Goal: Information Seeking & Learning: Check status

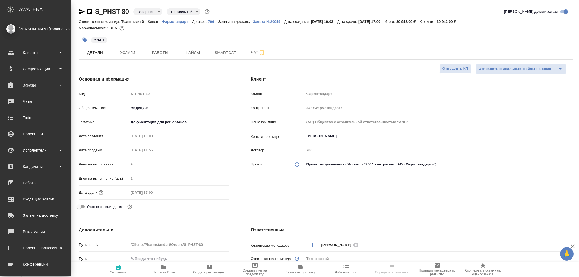
select select "RU"
type input "Сергеева Анастасия"
type input "Павлова Антонина a.pavlova"
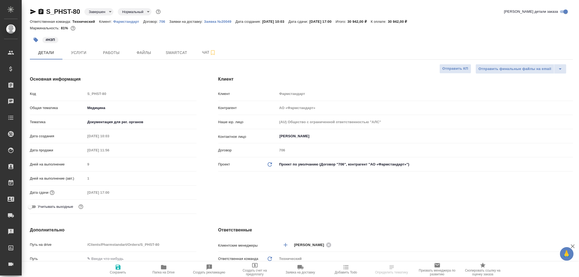
click at [128, 22] on p "Фармстандарт" at bounding box center [128, 22] width 30 height 4
select select "RU"
type textarea "x"
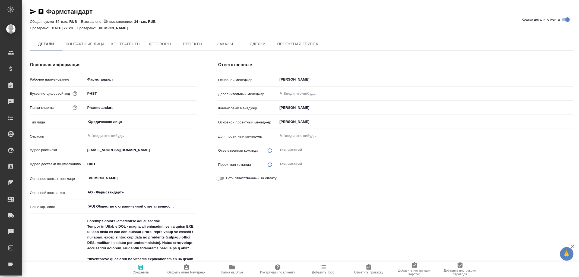
type textarea "x"
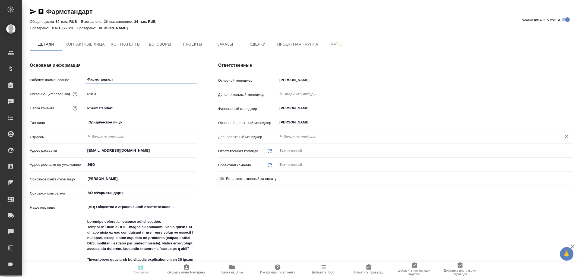
type textarea "x"
click at [225, 44] on span "Заказы" at bounding box center [225, 44] width 26 height 7
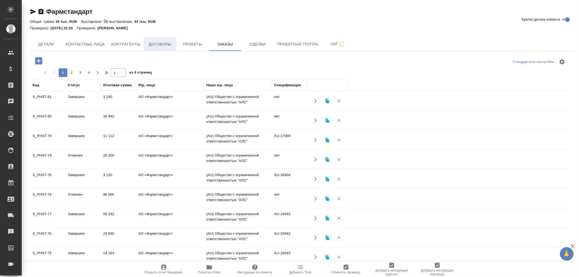
click at [157, 44] on span "Договоры" at bounding box center [160, 44] width 26 height 7
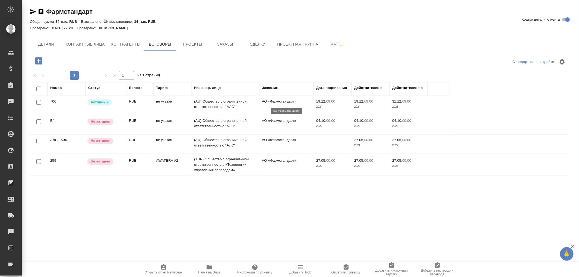
click at [286, 104] on p "АО «Фармстандарт»" at bounding box center [286, 101] width 49 height 5
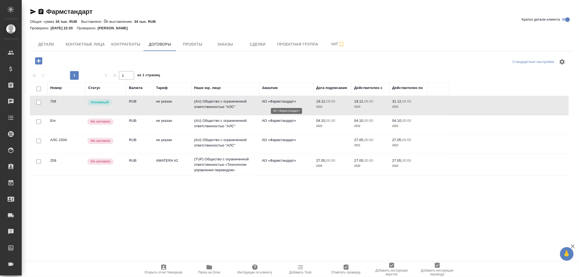
click at [286, 104] on p "АО «Фармстандарт»" at bounding box center [286, 101] width 49 height 5
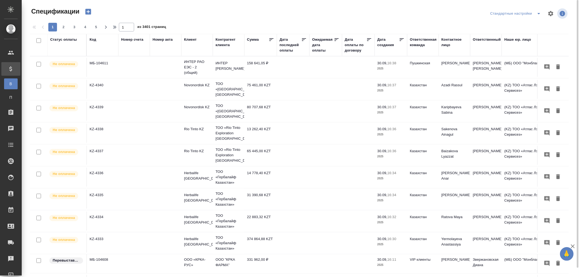
click at [95, 40] on div "Код" at bounding box center [93, 39] width 7 height 5
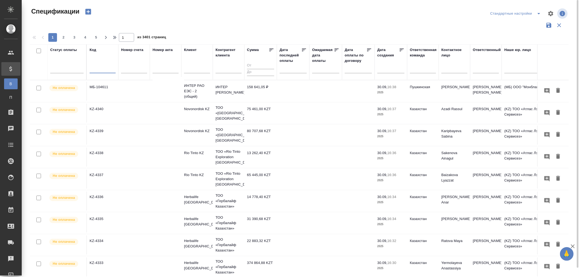
click at [92, 66] on input "text" at bounding box center [103, 69] width 26 height 7
paste input "МБ-104555"
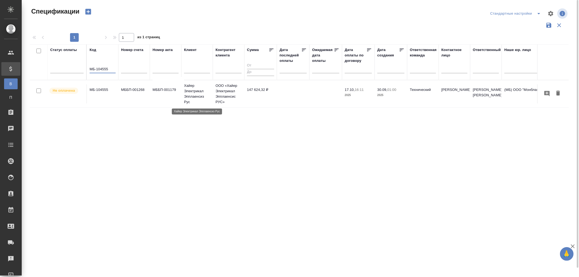
type input "МБ-104555"
click at [186, 93] on p "Хайер Электрикал Эпплаенсиз Рус" at bounding box center [197, 94] width 26 height 22
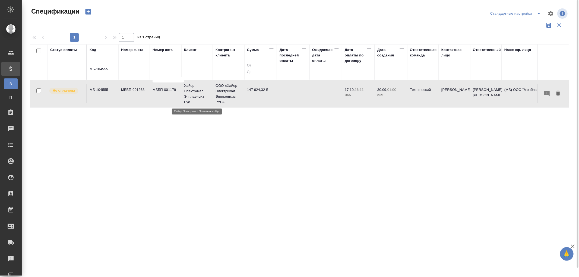
click at [186, 93] on p "Хайер Электрикал Эпплаенсиз Рус" at bounding box center [197, 94] width 26 height 22
click at [118, 72] on div at bounding box center [118, 61] width 1 height 35
drag, startPoint x: 113, startPoint y: 70, endPoint x: 45, endPoint y: 64, distance: 67.5
click at [45, 64] on tr "Статус оплаты Код МБ-104555 Номер счета Номер акта Клиент Контрагент клиента Су…" at bounding box center [382, 62] width 704 height 36
click at [201, 90] on p "Хайер Электрикал Эпплаенсиз Рус" at bounding box center [197, 94] width 26 height 22
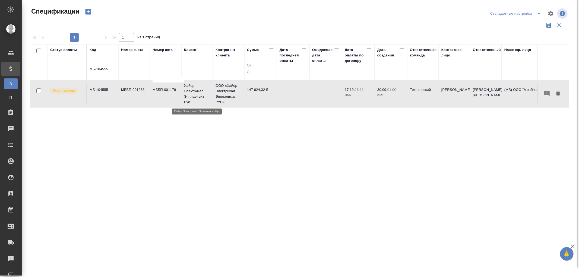
click at [201, 90] on p "Хайер Электрикал Эпплаенсиз Рус" at bounding box center [197, 94] width 26 height 22
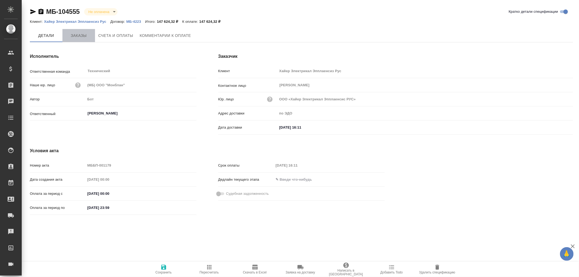
click at [75, 34] on span "Заказы" at bounding box center [79, 35] width 26 height 7
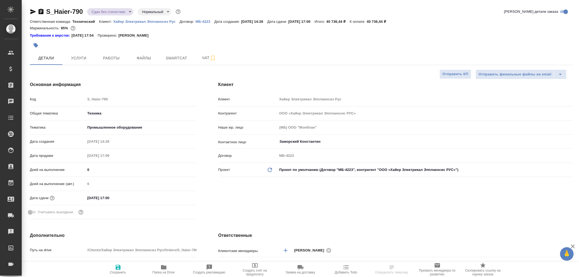
select select "RU"
click at [205, 56] on span "Чат" at bounding box center [209, 58] width 26 height 7
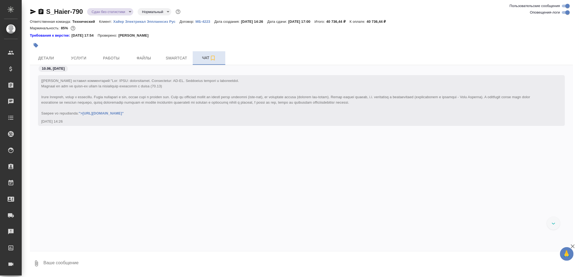
scroll to position [7383, 0]
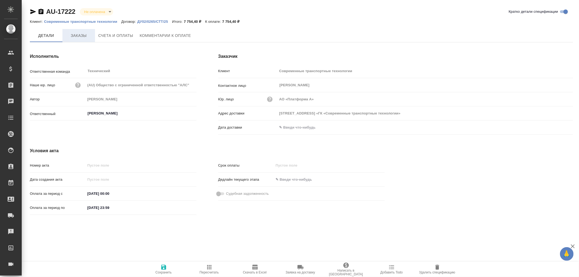
type input "603004, г Нижний Новгород, пр-кт Ленина, дом 107АО «ГК «Современные транспортны…"
click at [79, 35] on span "Заказы" at bounding box center [79, 36] width 26 height 7
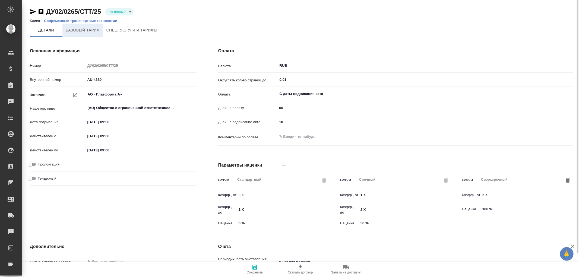
click at [77, 30] on span "Базовый тариф" at bounding box center [83, 30] width 34 height 7
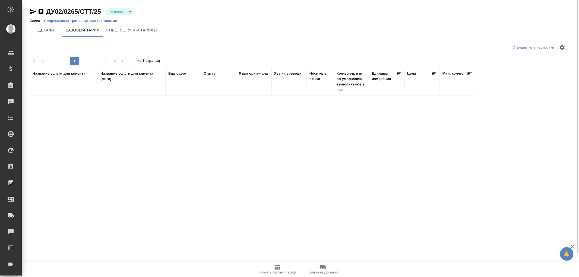
click at [67, 21] on p "Современные транспортные технологии" at bounding box center [82, 21] width 77 height 4
click at [66, 19] on p "Современные транспортные технологии" at bounding box center [82, 21] width 77 height 4
click at [91, 29] on span "Базовый тариф" at bounding box center [83, 30] width 34 height 7
click at [129, 33] on span "Спец. услуги и тарифы" at bounding box center [131, 30] width 51 height 7
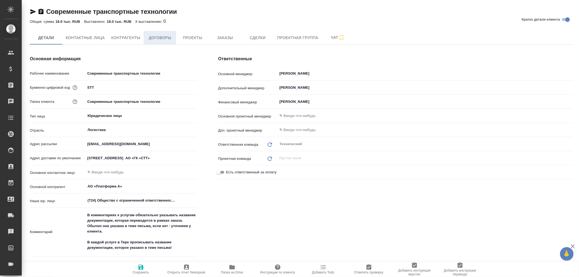
click at [165, 37] on span "Договоры" at bounding box center [160, 37] width 26 height 7
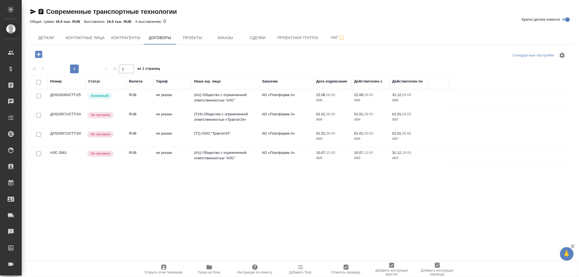
click at [71, 94] on td "ДУ02/0265/СТТ/25" at bounding box center [66, 99] width 38 height 19
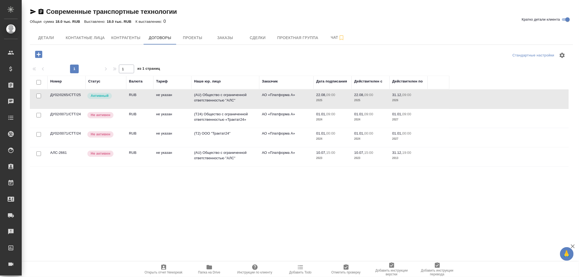
click at [217, 94] on td "(AU) Общество с ограниченной ответственностью "АЛС"" at bounding box center [225, 99] width 68 height 19
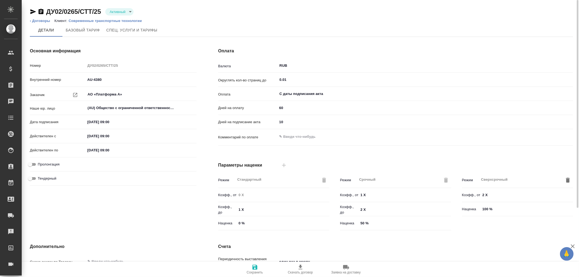
scroll to position [92, 0]
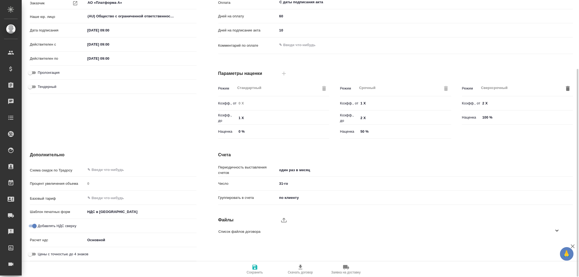
click at [559, 229] on icon at bounding box center [556, 230] width 7 height 7
click at [550, 245] on icon "button" at bounding box center [549, 246] width 5 height 5
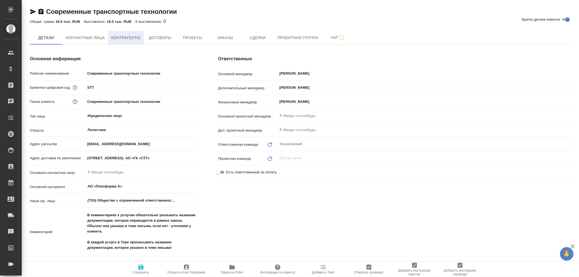
click at [130, 35] on span "Контрагенты" at bounding box center [125, 37] width 29 height 7
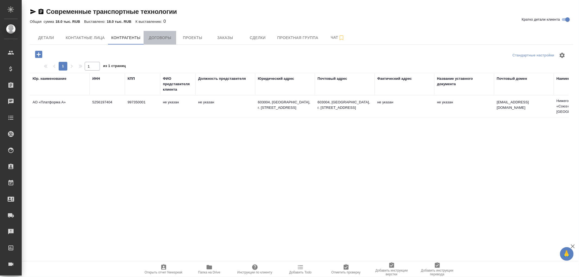
click at [162, 37] on span "Договоры" at bounding box center [160, 37] width 26 height 7
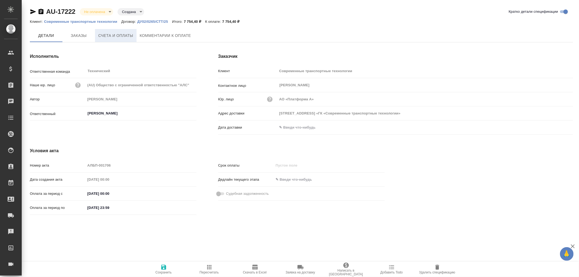
click at [120, 35] on span "Счета и оплаты" at bounding box center [115, 35] width 35 height 7
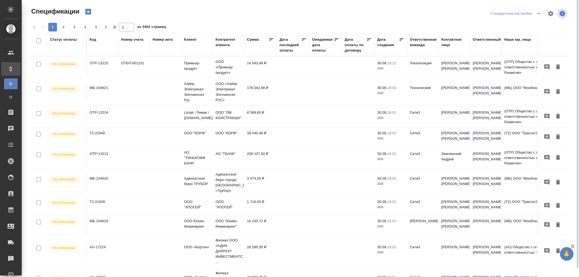
click at [91, 41] on div "Код" at bounding box center [93, 39] width 7 height 5
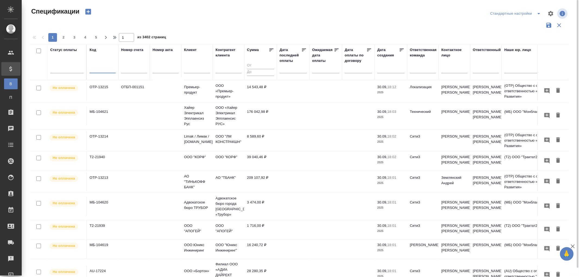
click at [98, 68] on input "text" at bounding box center [103, 69] width 26 height 7
paste input "МБ-104555"
type input "МБ-104555"
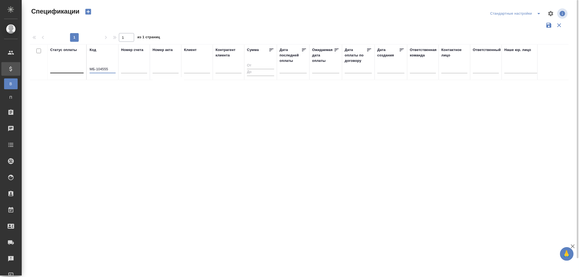
drag, startPoint x: 110, startPoint y: 70, endPoint x: 66, endPoint y: 66, distance: 44.4
click at [66, 66] on tr "Статус оплаты Код МБ-104555 Номер счета Номер акта Клиент Контрагент клиента Су…" at bounding box center [382, 62] width 704 height 36
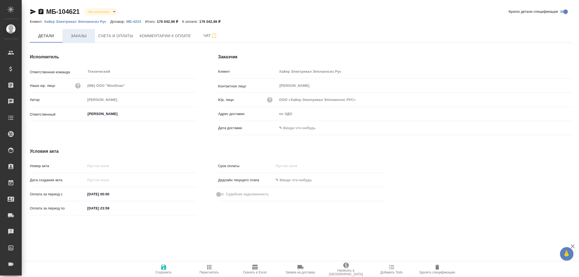
click at [78, 37] on span "Заказы" at bounding box center [79, 36] width 26 height 7
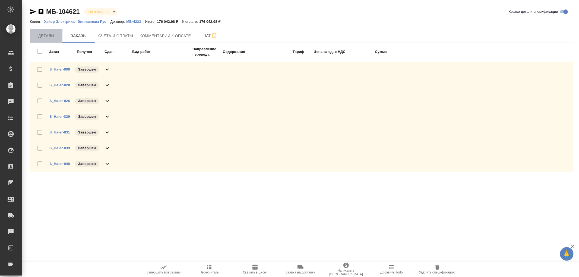
click at [42, 33] on span "Детали" at bounding box center [46, 36] width 26 height 7
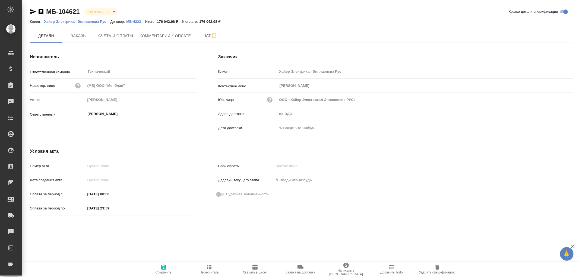
click at [303, 134] on div "Дата доставки" at bounding box center [395, 130] width 355 height 14
click at [298, 130] on input "text" at bounding box center [301, 128] width 47 height 8
click at [555, 126] on icon "button" at bounding box center [556, 127] width 5 height 5
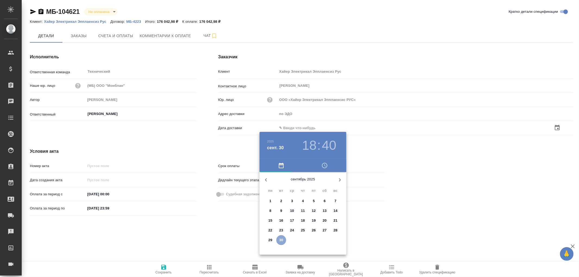
click at [282, 239] on p "30" at bounding box center [281, 239] width 4 height 5
type input "[DATE] 18:40"
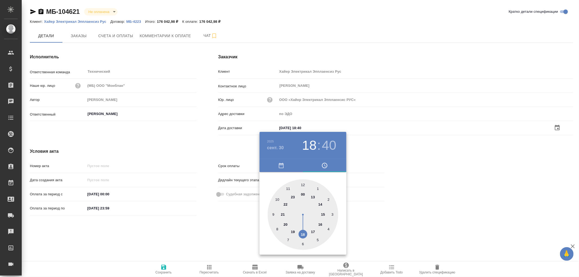
click at [163, 268] on div at bounding box center [289, 138] width 579 height 277
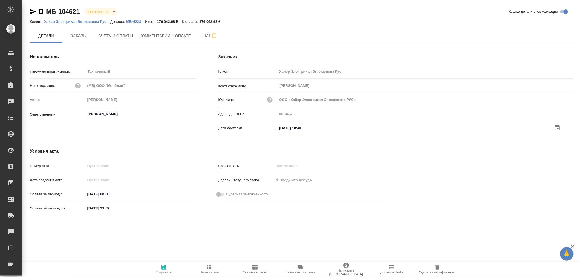
click at [163, 267] on icon "button" at bounding box center [163, 267] width 5 height 5
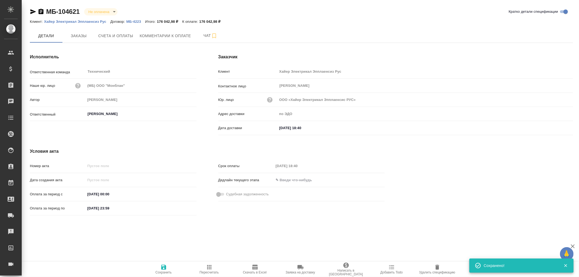
drag, startPoint x: 163, startPoint y: 267, endPoint x: 164, endPoint y: 263, distance: 3.9
click at [163, 267] on icon "button" at bounding box center [163, 267] width 5 height 5
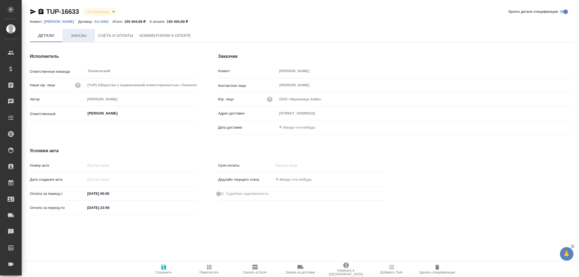
click at [80, 32] on span "Заказы" at bounding box center [79, 35] width 26 height 7
type input "125167 Москва, Ленинградский пр., 37, к.9подъезд 2, этаж 3"
type input "[STREET_ADDRESS]"
click at [78, 38] on span "Заказы" at bounding box center [79, 36] width 26 height 7
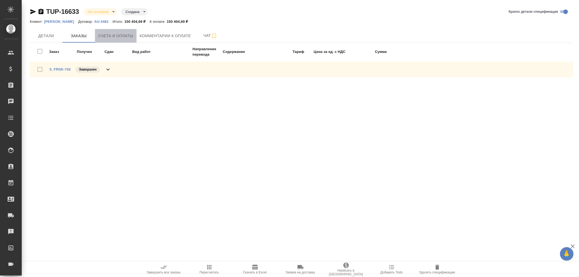
click at [124, 35] on span "Счета и оплаты" at bounding box center [115, 36] width 35 height 7
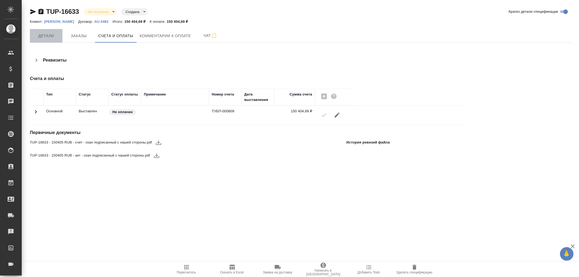
click at [49, 35] on span "Детали" at bounding box center [46, 36] width 26 height 7
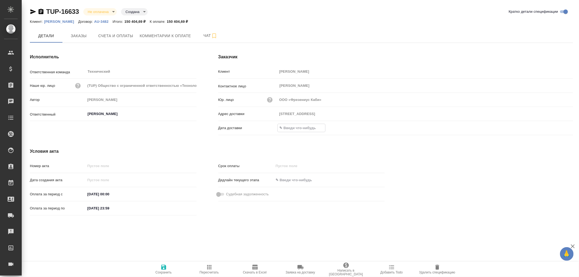
click at [280, 126] on input "text" at bounding box center [301, 128] width 47 height 8
click at [554, 126] on icon "button" at bounding box center [556, 127] width 5 height 5
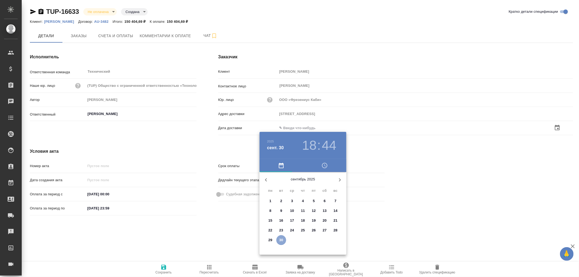
click at [283, 240] on p "30" at bounding box center [281, 239] width 4 height 5
type input "125167 Москва, Ленинградский пр., 37, к.9подъезд 2, этаж 3"
type input "30.09.2025 18:44"
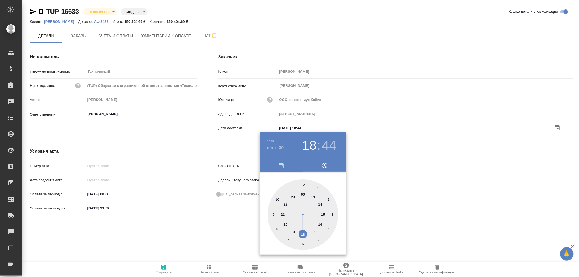
click at [161, 267] on div at bounding box center [289, 138] width 579 height 277
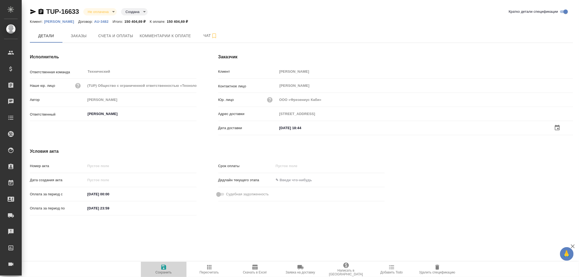
click at [164, 267] on icon "button" at bounding box center [163, 267] width 5 height 5
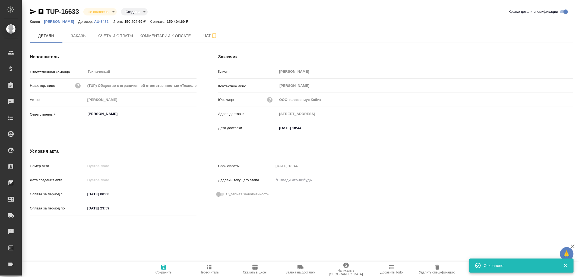
click at [164, 267] on icon "button" at bounding box center [163, 267] width 5 height 5
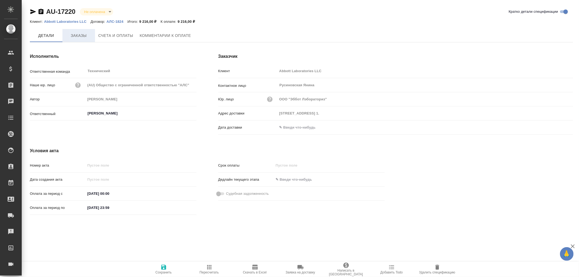
click at [75, 34] on span "Заказы" at bounding box center [79, 35] width 26 height 7
click at [76, 34] on span "Заказы" at bounding box center [79, 35] width 26 height 7
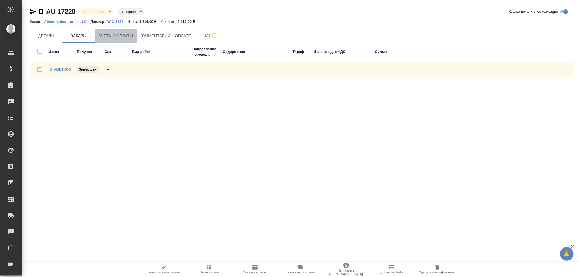
click at [119, 36] on span "Счета и оплаты" at bounding box center [115, 36] width 35 height 7
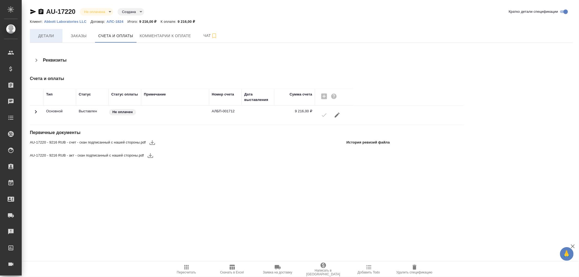
click at [47, 33] on span "Детали" at bounding box center [46, 36] width 26 height 7
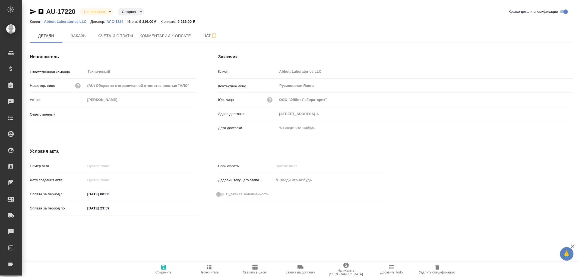
click at [293, 127] on input "text" at bounding box center [300, 128] width 47 height 8
type input "[PERSON_NAME]"
click at [560, 130] on icon "button" at bounding box center [557, 127] width 7 height 7
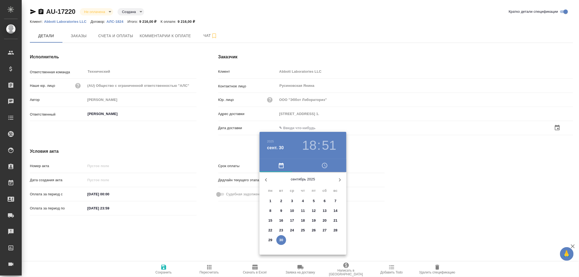
click at [283, 240] on p "30" at bounding box center [281, 239] width 4 height 5
type input "30.09.2025 18:51"
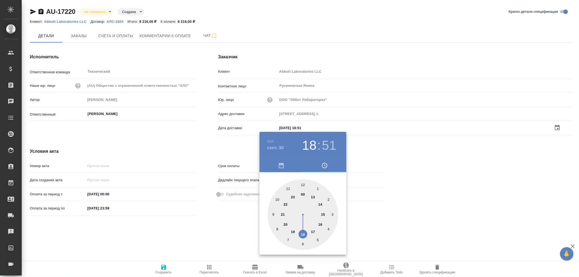
click at [165, 267] on div at bounding box center [289, 138] width 579 height 277
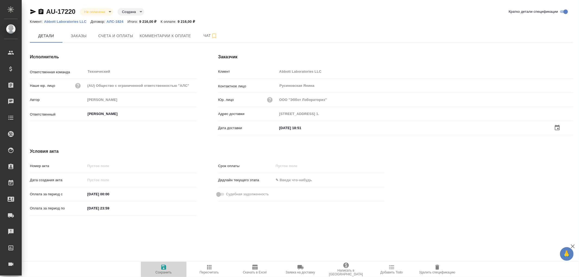
click at [164, 267] on icon "button" at bounding box center [163, 267] width 5 height 5
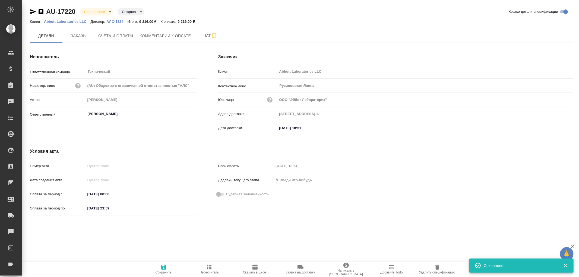
click at [164, 267] on icon "button" at bounding box center [163, 267] width 5 height 5
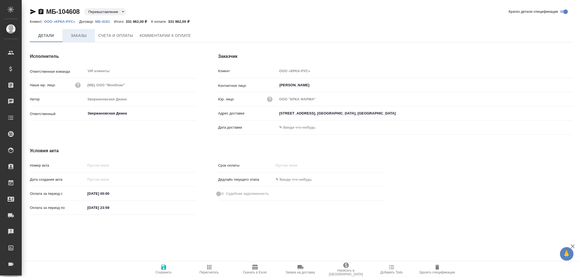
click at [70, 33] on span "Заказы" at bounding box center [79, 35] width 26 height 7
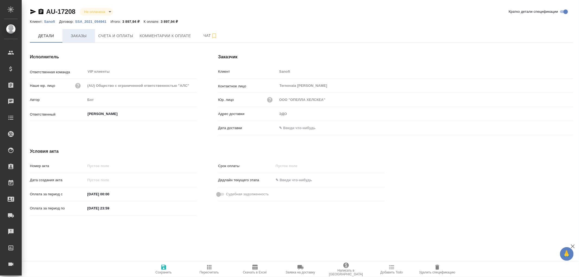
click at [80, 36] on span "Заказы" at bounding box center [79, 36] width 26 height 7
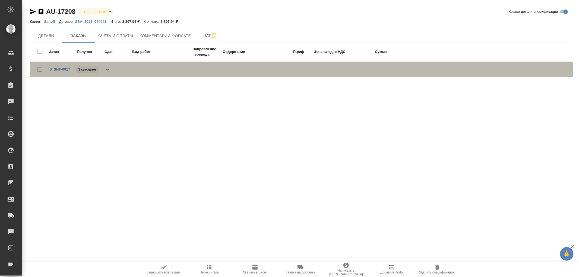
click at [66, 71] on link "S_SNF-6917" at bounding box center [59, 69] width 21 height 4
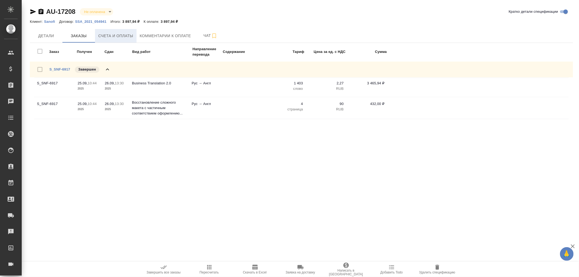
click at [126, 35] on span "Счета и оплаты" at bounding box center [115, 36] width 35 height 7
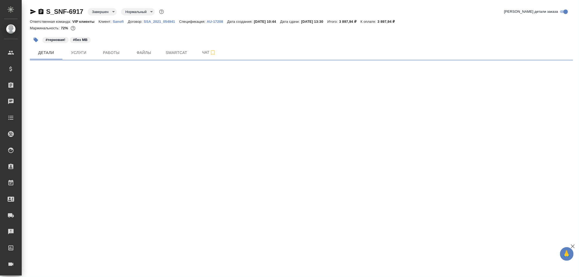
select select "RU"
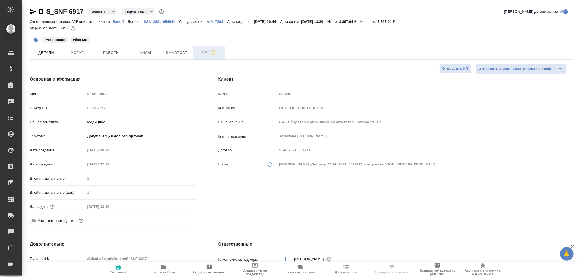
type textarea "x"
click at [209, 54] on span "Чат" at bounding box center [209, 52] width 26 height 7
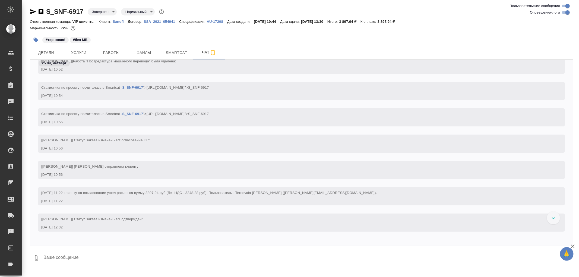
scroll to position [271, 0]
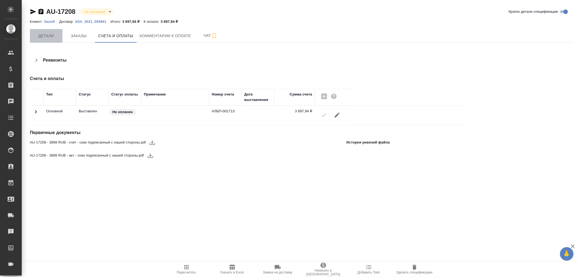
click at [51, 35] on span "Детали" at bounding box center [46, 36] width 26 height 7
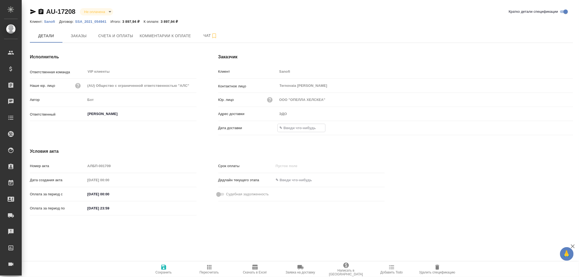
click at [291, 125] on input "text" at bounding box center [301, 128] width 47 height 8
click at [559, 128] on icon "button" at bounding box center [557, 128] width 7 height 7
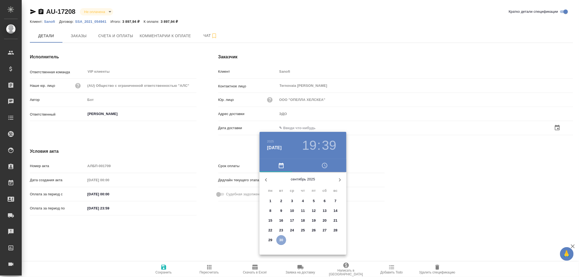
click at [281, 242] on p "30" at bounding box center [281, 239] width 4 height 5
type input "30.09.2025 19:39"
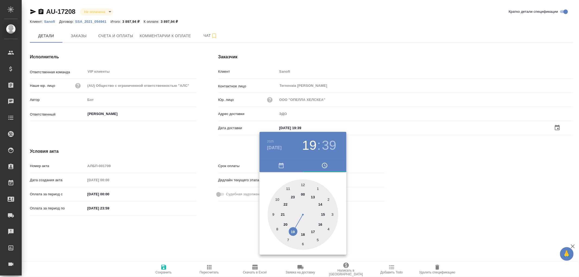
click at [168, 272] on div at bounding box center [289, 138] width 579 height 277
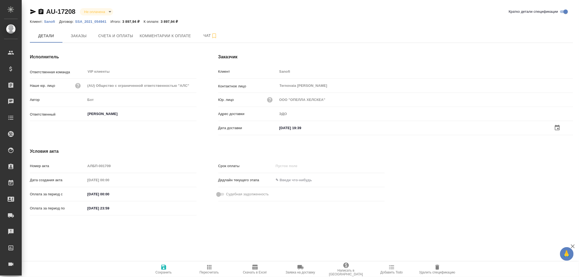
click at [161, 267] on icon "button" at bounding box center [163, 267] width 5 height 5
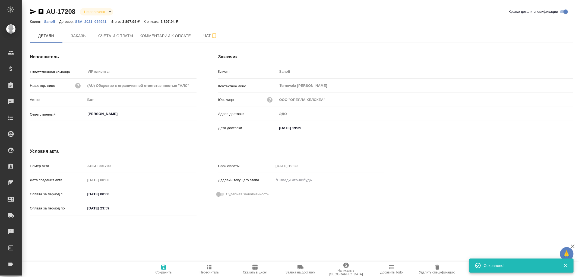
click at [163, 267] on icon "button" at bounding box center [163, 267] width 5 height 5
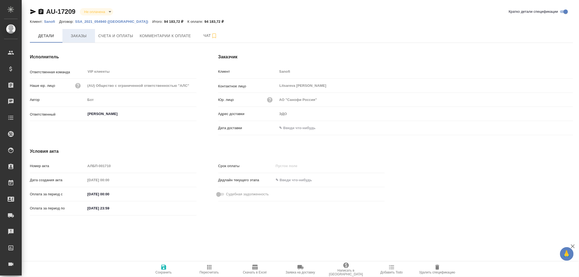
click at [85, 37] on span "Заказы" at bounding box center [79, 36] width 26 height 7
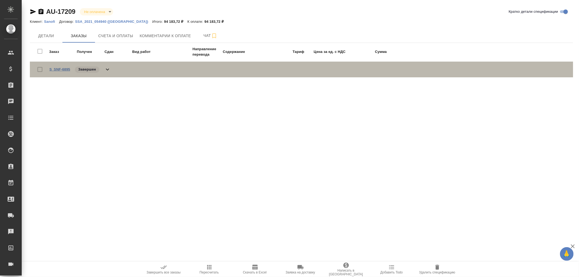
click at [66, 69] on link "S_SNF-6895" at bounding box center [59, 69] width 21 height 4
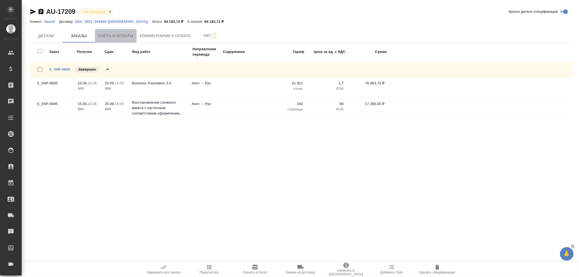
click at [114, 34] on span "Счета и оплаты" at bounding box center [115, 36] width 35 height 7
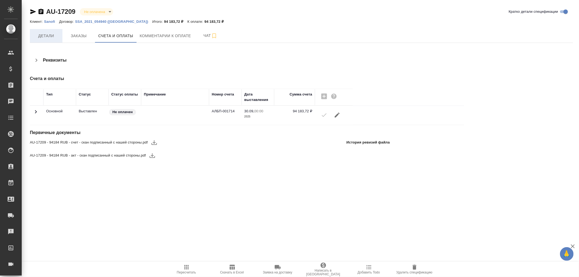
click at [47, 34] on span "Детали" at bounding box center [46, 36] width 26 height 7
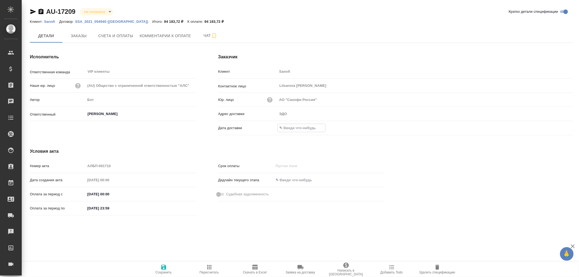
click at [299, 127] on input "text" at bounding box center [301, 128] width 47 height 8
click at [558, 126] on icon "button" at bounding box center [557, 128] width 7 height 7
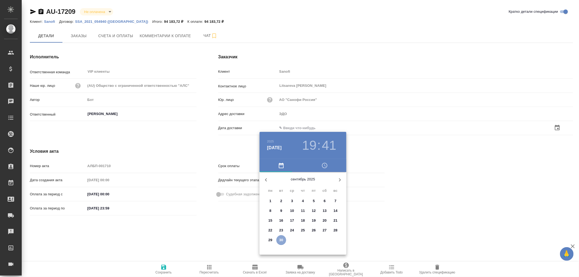
click at [281, 242] on p "30" at bounding box center [281, 239] width 4 height 5
type input "[DATE] 19:41"
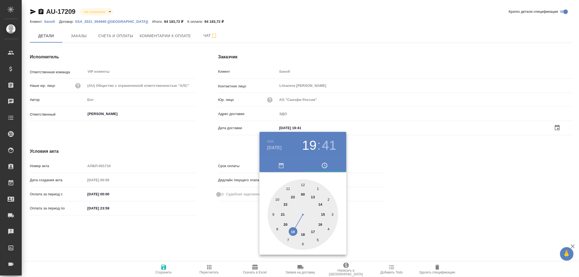
click at [166, 269] on div at bounding box center [289, 138] width 579 height 277
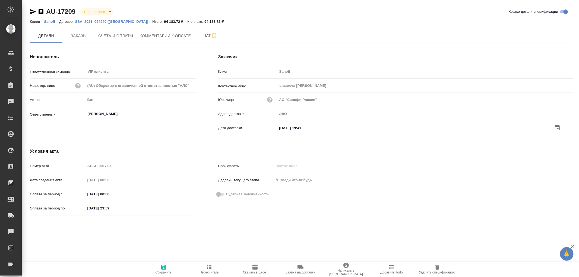
click at [164, 268] on icon "button" at bounding box center [163, 267] width 7 height 7
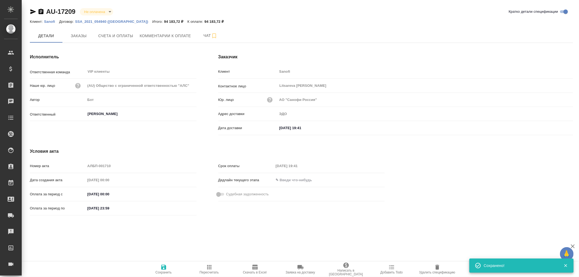
click at [164, 268] on icon "button" at bounding box center [163, 267] width 7 height 7
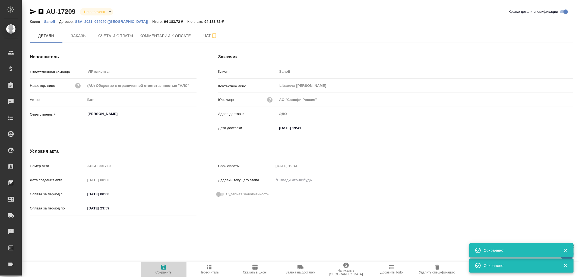
click at [164, 268] on icon "button" at bounding box center [163, 267] width 7 height 7
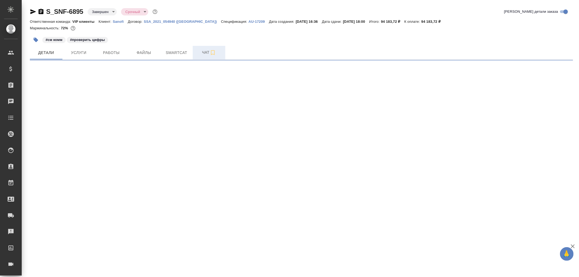
click at [206, 52] on span "Чат" at bounding box center [209, 52] width 26 height 7
select select "RU"
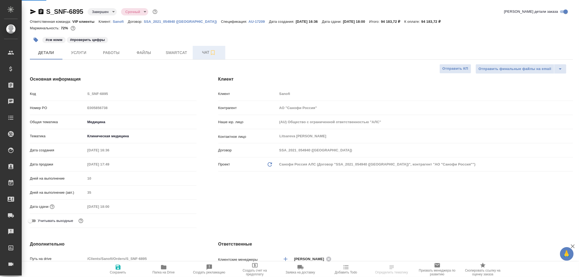
type textarea "x"
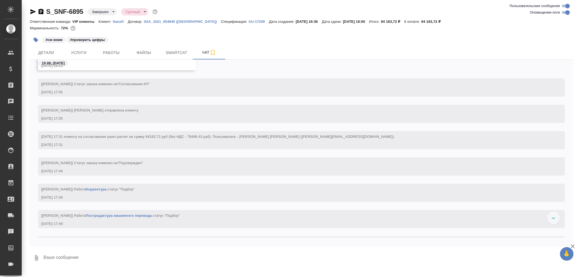
scroll to position [482, 0]
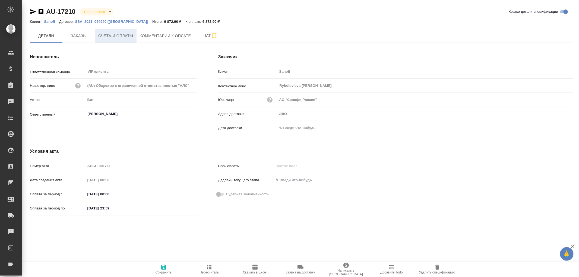
click at [128, 39] on span "Счета и оплаты" at bounding box center [115, 36] width 35 height 7
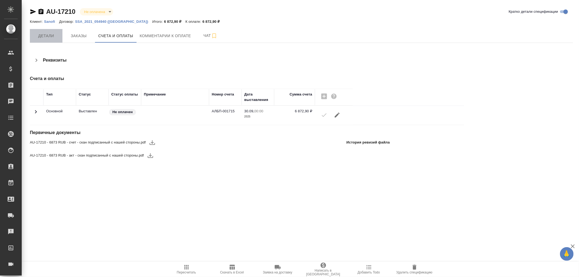
click at [51, 34] on span "Детали" at bounding box center [46, 36] width 26 height 7
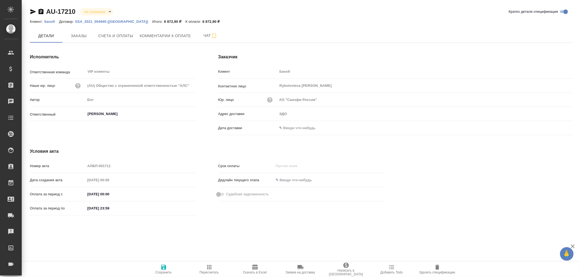
type input "[PERSON_NAME]"
click at [291, 128] on input "text" at bounding box center [300, 128] width 47 height 8
click at [557, 126] on icon "button" at bounding box center [557, 128] width 7 height 7
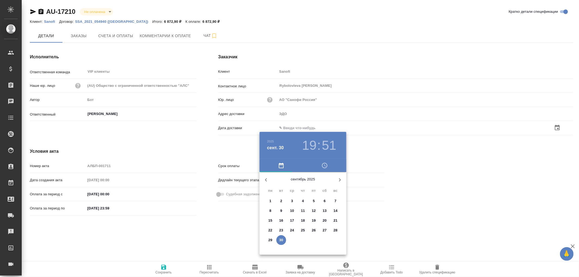
click at [282, 239] on p "30" at bounding box center [281, 239] width 4 height 5
type input "30.09.2025 19:51"
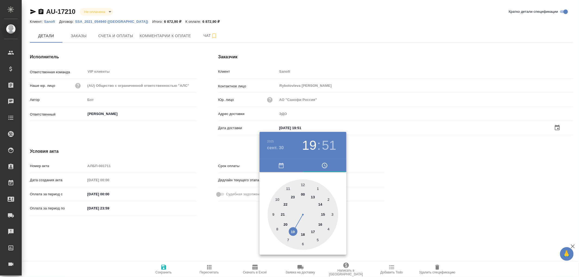
click at [161, 268] on div at bounding box center [289, 138] width 579 height 277
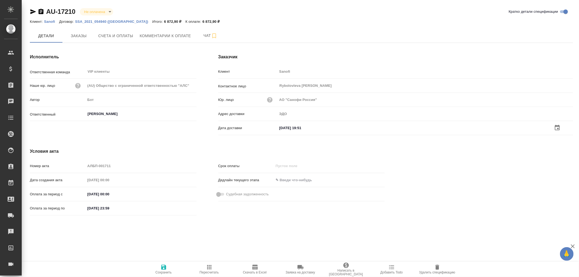
click at [163, 268] on icon "button" at bounding box center [163, 267] width 7 height 7
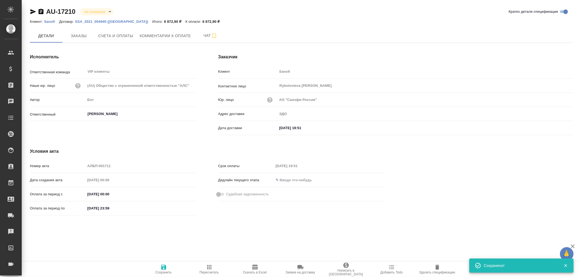
click at [163, 268] on icon "button" at bounding box center [163, 267] width 7 height 7
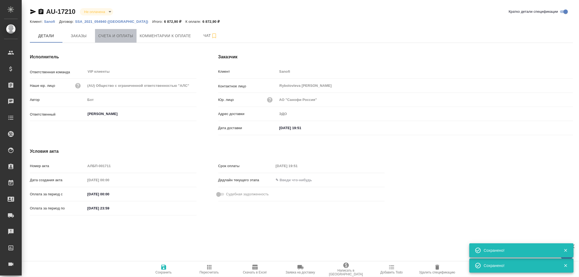
click at [109, 39] on button "Счета и оплаты" at bounding box center [116, 36] width 42 height 14
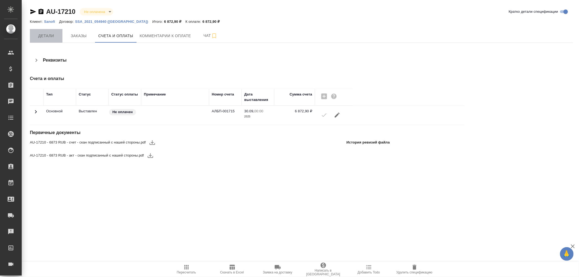
drag, startPoint x: 48, startPoint y: 37, endPoint x: 62, endPoint y: 37, distance: 13.8
click at [48, 37] on span "Детали" at bounding box center [46, 36] width 26 height 7
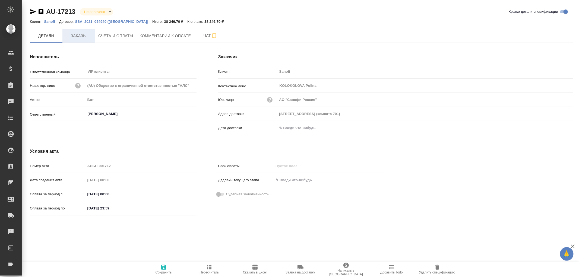
click at [74, 40] on button "Заказы" at bounding box center [78, 36] width 33 height 14
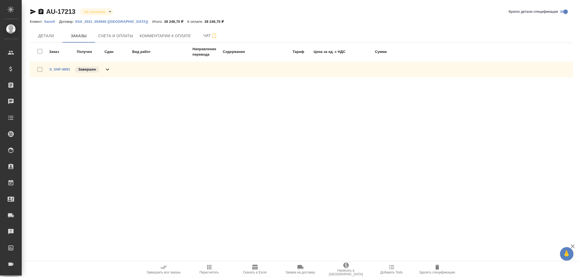
click at [76, 37] on span "Заказы" at bounding box center [79, 36] width 26 height 7
click at [61, 68] on link "S_SNF-6891" at bounding box center [59, 69] width 21 height 4
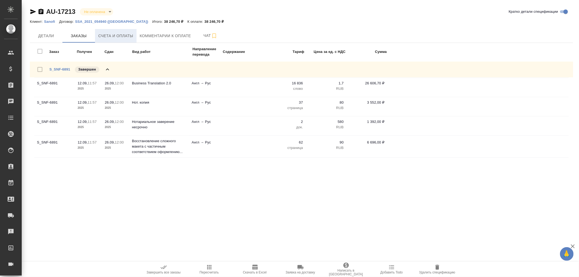
click at [126, 36] on span "Счета и оплаты" at bounding box center [115, 36] width 35 height 7
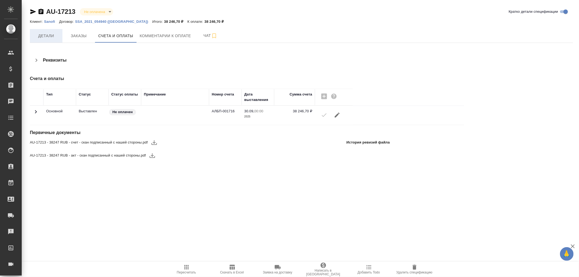
click at [53, 37] on span "Детали" at bounding box center [46, 36] width 26 height 7
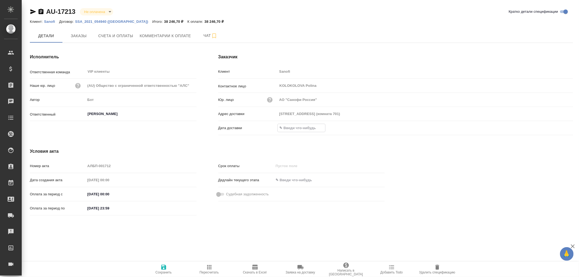
click at [299, 127] on input "text" at bounding box center [301, 128] width 47 height 8
click at [556, 129] on icon "button" at bounding box center [557, 127] width 7 height 7
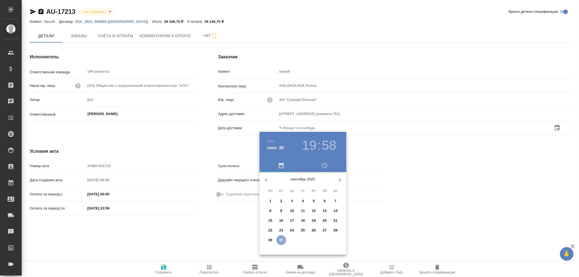
click at [280, 242] on p "30" at bounding box center [281, 239] width 4 height 5
type input "30.09.2025 19:58"
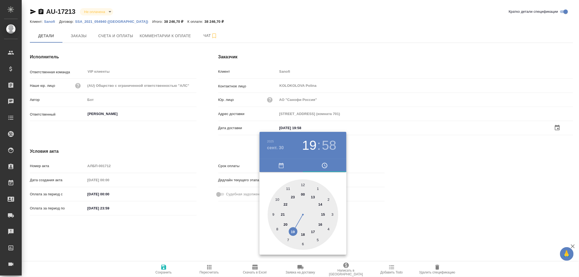
click at [164, 267] on div at bounding box center [289, 138] width 579 height 277
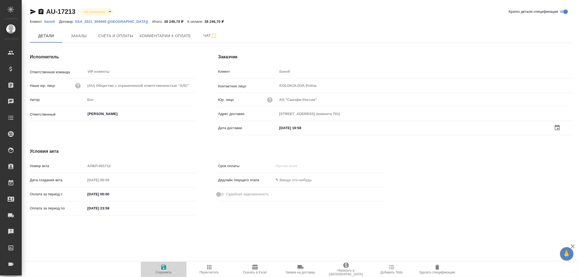
click at [164, 267] on icon "button" at bounding box center [163, 267] width 5 height 5
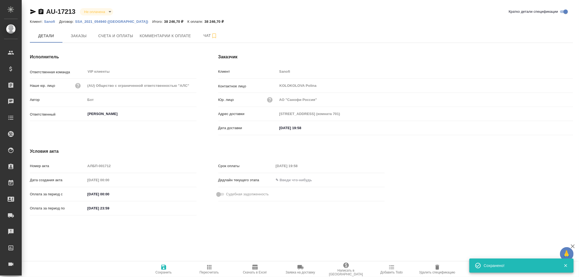
click at [164, 267] on icon "button" at bounding box center [163, 267] width 5 height 5
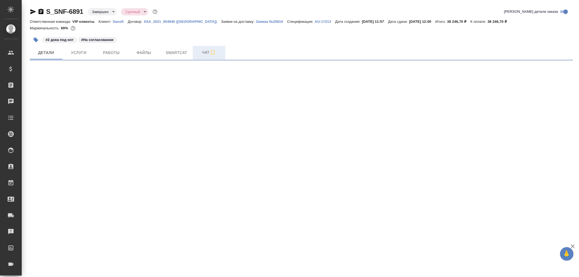
select select "RU"
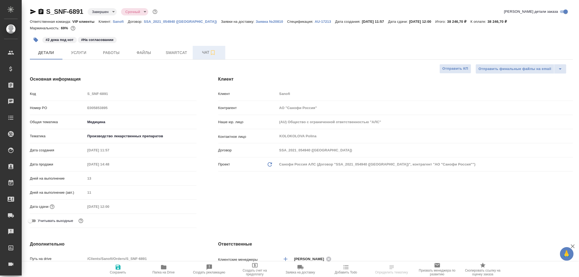
click at [206, 51] on span "Чат" at bounding box center [209, 52] width 26 height 7
type textarea "x"
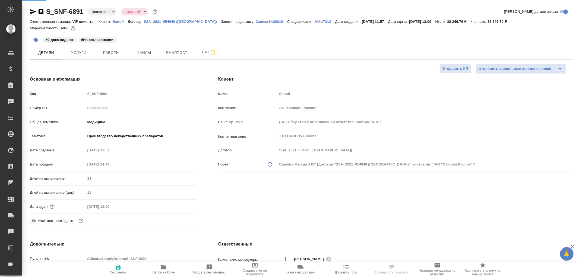
type textarea "x"
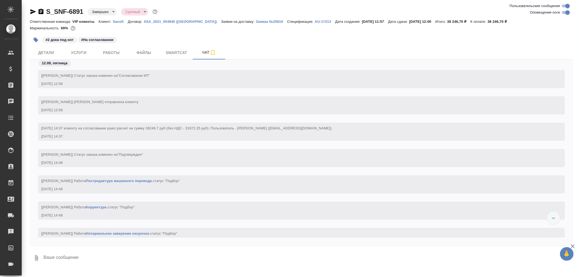
scroll to position [512, 0]
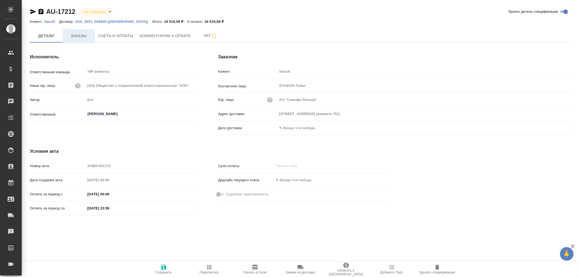
click at [70, 35] on span "Заказы" at bounding box center [79, 36] width 26 height 7
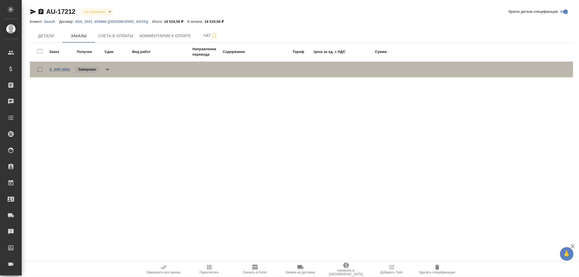
click at [62, 68] on link "S_SNF-6901" at bounding box center [59, 69] width 21 height 4
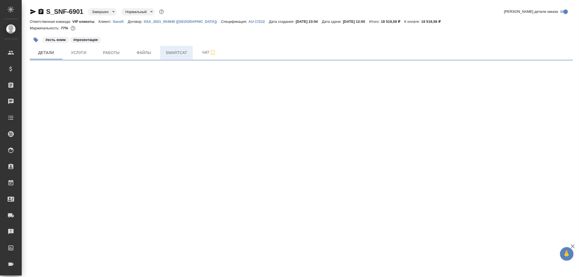
select select "RU"
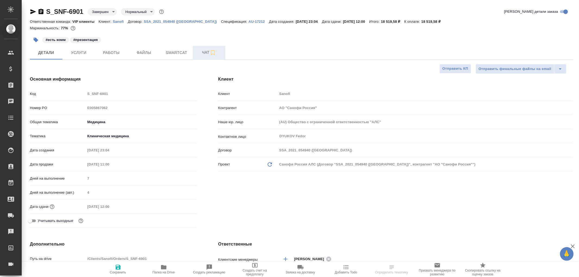
type textarea "x"
click at [205, 52] on span "Чат" at bounding box center [209, 52] width 26 height 7
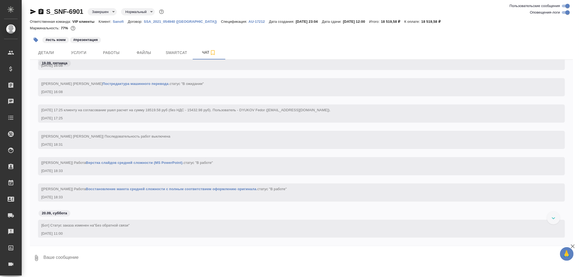
scroll to position [2140, 0]
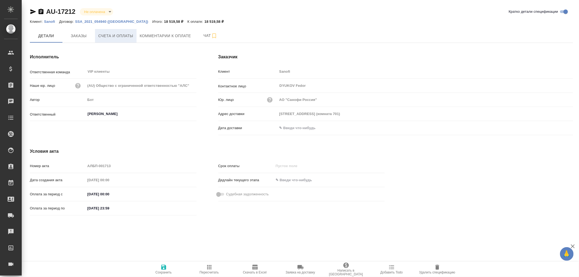
click at [109, 37] on span "Счета и оплаты" at bounding box center [115, 36] width 35 height 7
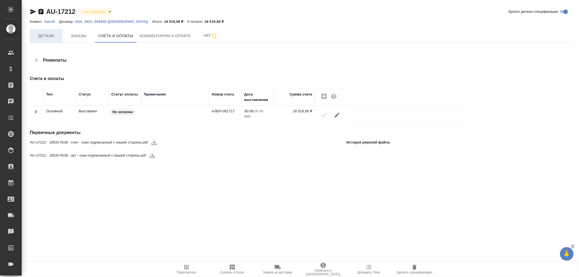
click at [43, 36] on span "Детали" at bounding box center [46, 36] width 26 height 7
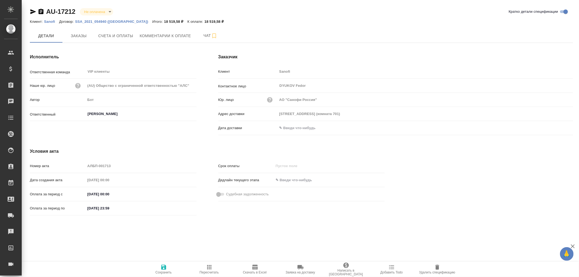
click at [288, 127] on input "text" at bounding box center [300, 128] width 47 height 8
click at [557, 130] on icon "button" at bounding box center [557, 128] width 7 height 7
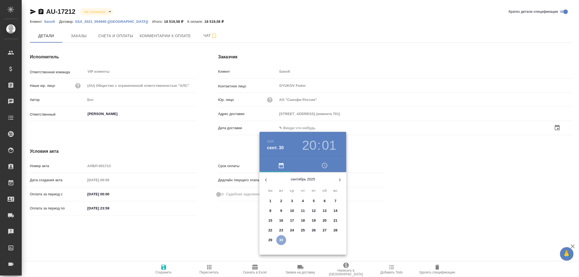
click at [277, 238] on span "30" at bounding box center [281, 239] width 10 height 5
type input "30.09.2025 20:01"
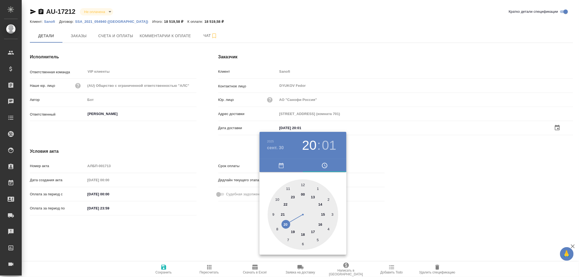
click at [165, 267] on div at bounding box center [289, 138] width 579 height 277
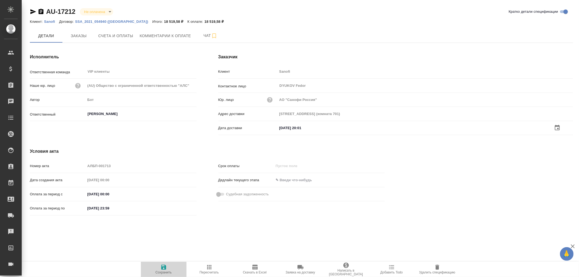
click at [164, 267] on icon "button" at bounding box center [163, 267] width 5 height 5
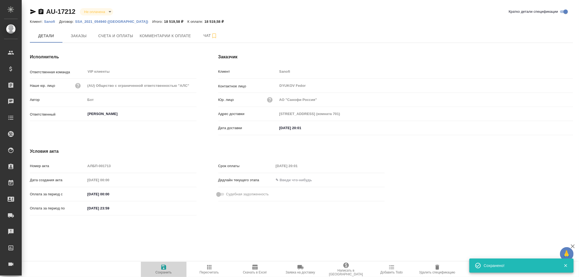
click at [164, 267] on icon "button" at bounding box center [163, 267] width 5 height 5
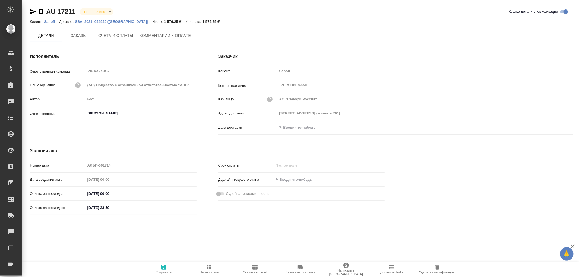
click at [75, 34] on span "Заказы" at bounding box center [79, 35] width 26 height 7
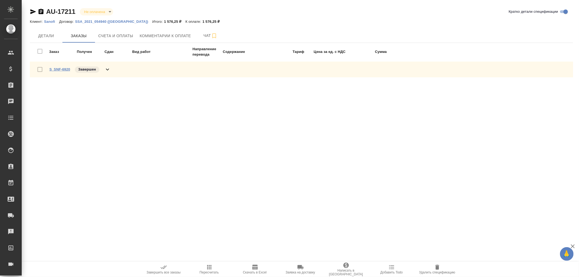
click at [60, 69] on link "S_SNF-6920" at bounding box center [59, 69] width 21 height 4
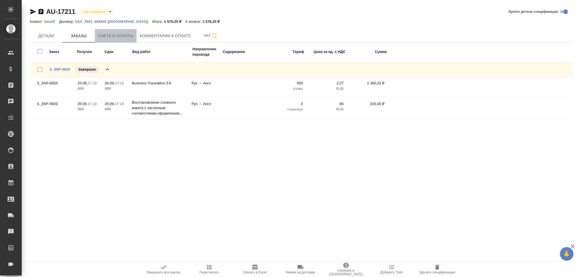
click at [113, 37] on span "Счета и оплаты" at bounding box center [115, 36] width 35 height 7
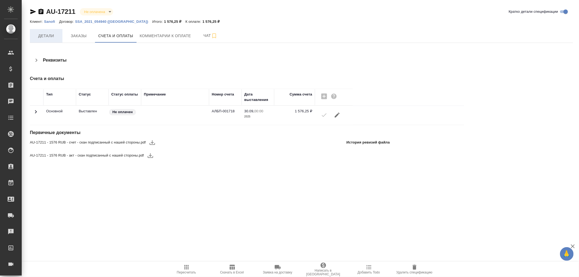
click at [45, 36] on span "Детали" at bounding box center [46, 36] width 26 height 7
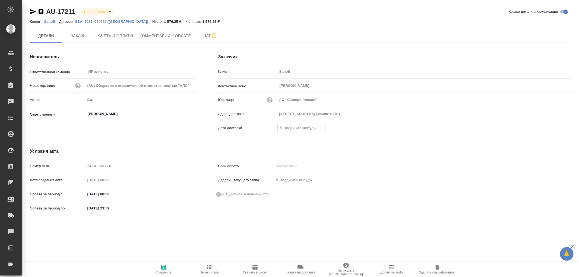
click at [302, 124] on input "text" at bounding box center [301, 128] width 47 height 8
click at [559, 126] on icon "button" at bounding box center [557, 128] width 7 height 7
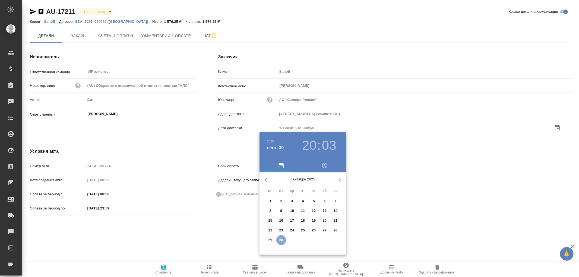
click at [282, 240] on p "30" at bounding box center [281, 239] width 4 height 5
type input "30.09.2025 20:03"
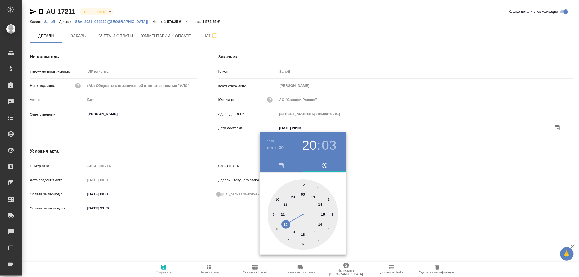
click at [163, 266] on div at bounding box center [289, 138] width 579 height 277
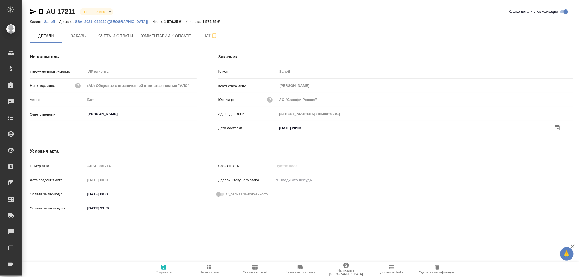
click at [164, 267] on icon "button" at bounding box center [163, 267] width 5 height 5
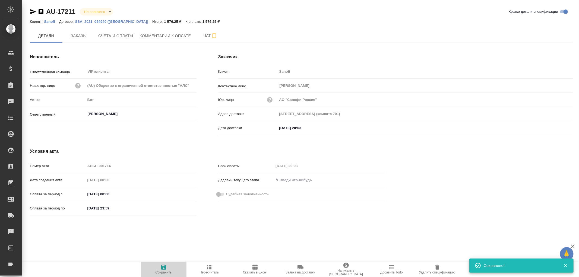
click at [164, 267] on icon "button" at bounding box center [163, 267] width 5 height 5
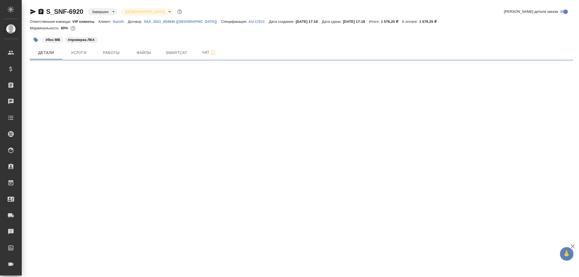
select select "RU"
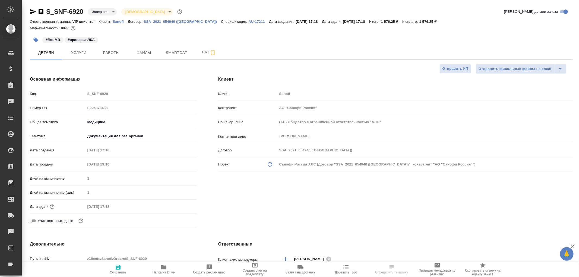
type textarea "x"
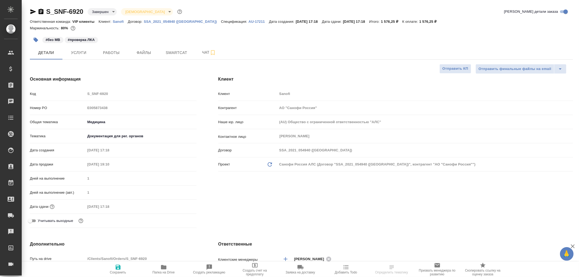
type textarea "x"
click at [206, 51] on span "Чат" at bounding box center [209, 52] width 26 height 7
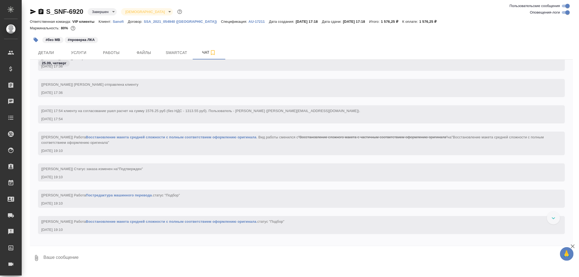
scroll to position [331, 0]
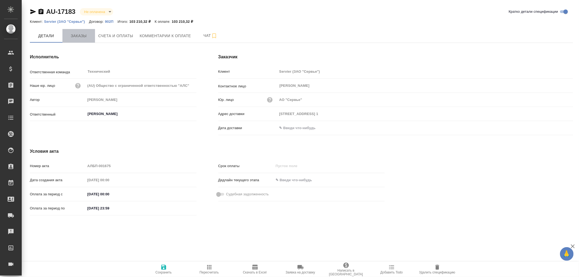
click at [80, 36] on span "Заказы" at bounding box center [79, 36] width 26 height 7
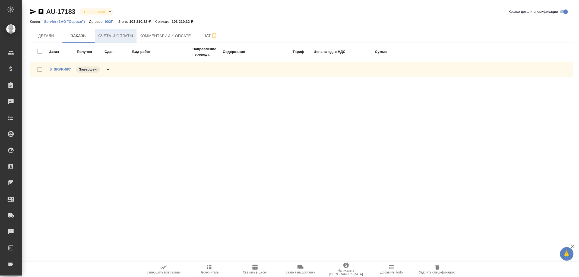
click at [122, 35] on span "Счета и оплаты" at bounding box center [115, 36] width 35 height 7
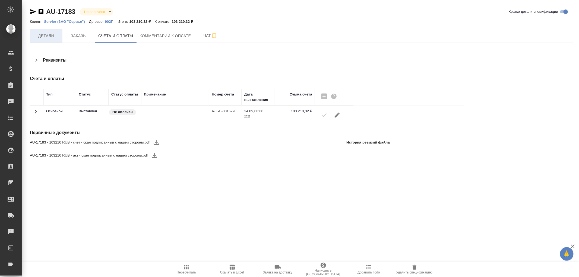
click at [44, 37] on span "Детали" at bounding box center [46, 36] width 26 height 7
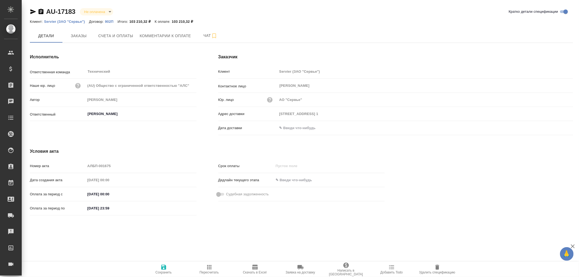
click at [295, 129] on input "text" at bounding box center [300, 128] width 47 height 8
click at [556, 127] on icon "button" at bounding box center [557, 128] width 7 height 7
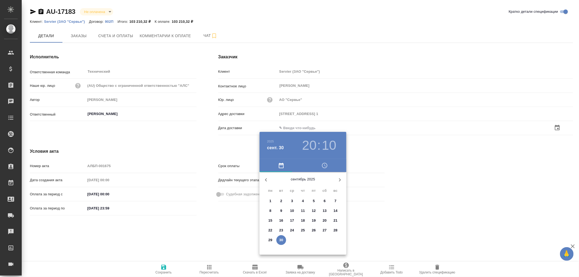
click at [282, 242] on p "30" at bounding box center [281, 239] width 4 height 5
type input "[DATE] 20:10"
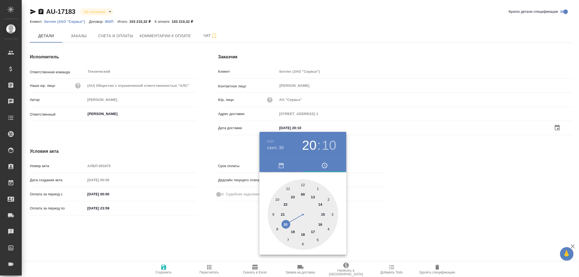
click at [165, 266] on div at bounding box center [289, 138] width 579 height 277
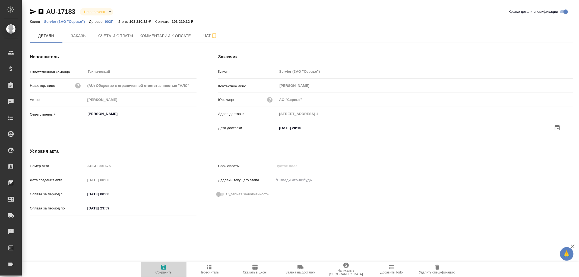
click at [164, 270] on icon "button" at bounding box center [163, 267] width 5 height 5
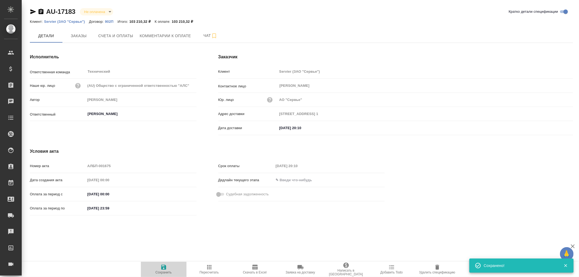
click at [164, 267] on icon "button" at bounding box center [163, 267] width 5 height 5
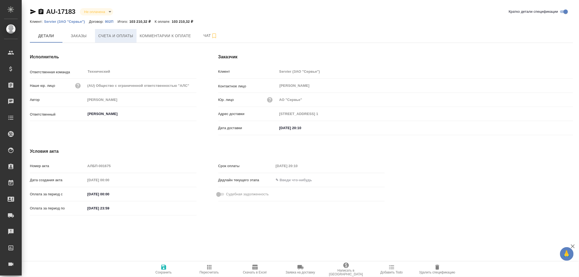
click at [118, 39] on button "Счета и оплаты" at bounding box center [116, 36] width 42 height 14
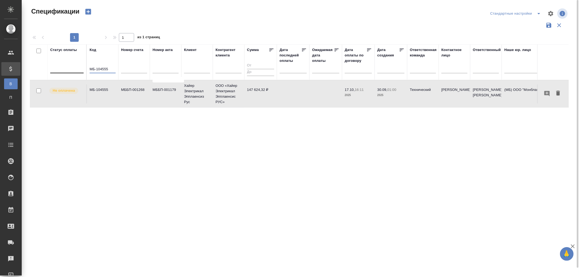
drag, startPoint x: 112, startPoint y: 69, endPoint x: 71, endPoint y: 65, distance: 40.9
click at [71, 65] on tr "Статус оплаты Код МБ-104555 Номер счета Номер акта Клиент Контрагент клиента Су…" at bounding box center [382, 62] width 704 height 36
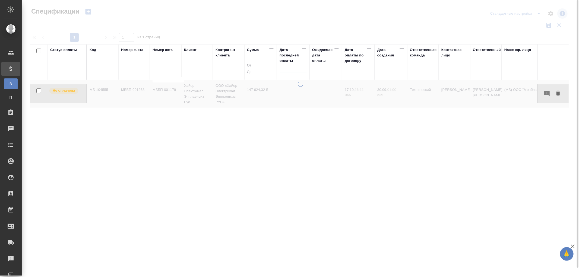
click at [294, 71] on input "text" at bounding box center [295, 69] width 24 height 8
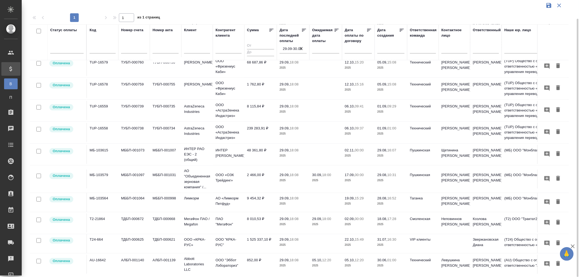
scroll to position [157, 0]
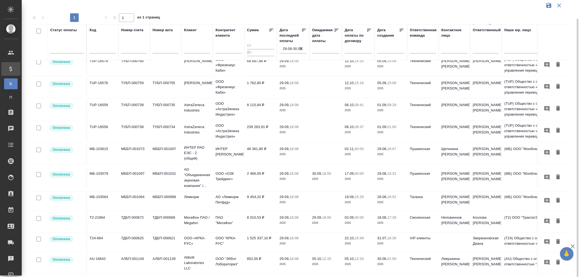
click at [257, 192] on td "9 454,32 ₽" at bounding box center [260, 201] width 33 height 19
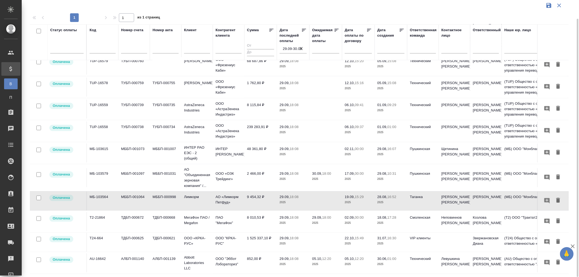
click at [291, 195] on p "18:08" at bounding box center [293, 197] width 9 height 4
drag, startPoint x: 249, startPoint y: 254, endPoint x: 272, endPoint y: 240, distance: 27.1
click at [249, 254] on td "852,00 ₽" at bounding box center [260, 262] width 33 height 19
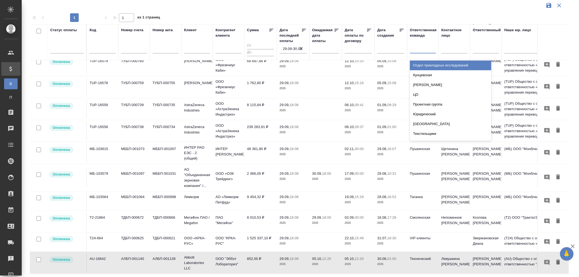
click at [417, 51] on div at bounding box center [423, 48] width 26 height 8
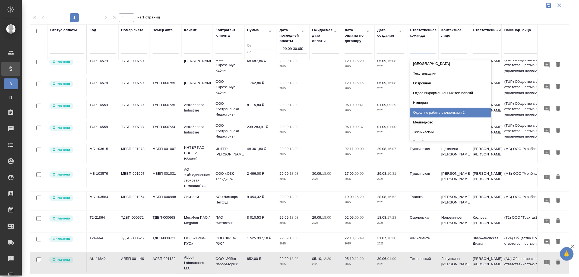
scroll to position [90, 0]
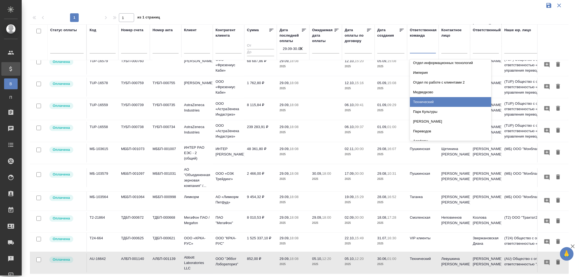
click at [425, 103] on div "Технический" at bounding box center [450, 102] width 81 height 10
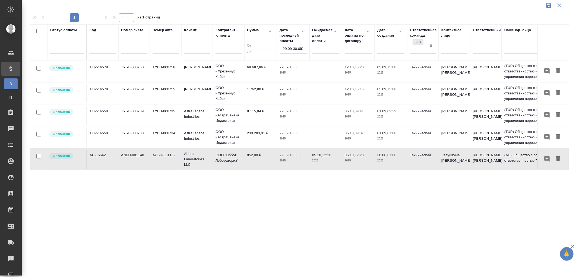
scroll to position [0, 0]
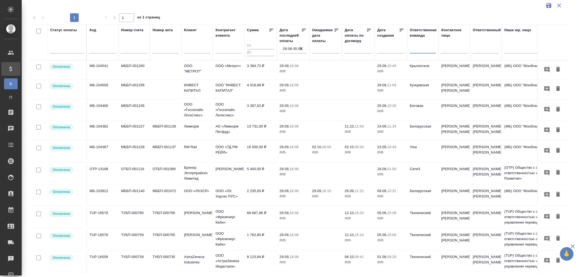
click at [418, 50] on div at bounding box center [423, 48] width 26 height 8
type input "d"
click at [417, 47] on div "db" at bounding box center [423, 48] width 26 height 8
type input "вип"
click at [408, 50] on th "Ответственная команда 0 results available for search term вип. Select is focuse…" at bounding box center [422, 42] width 31 height 36
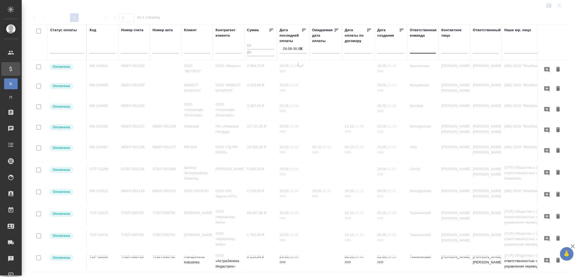
click at [415, 53] on div at bounding box center [423, 50] width 26 height 14
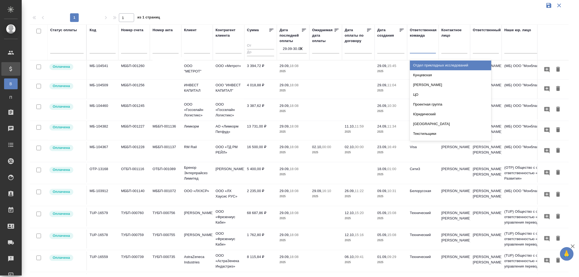
click at [425, 49] on div at bounding box center [423, 48] width 26 height 8
type input "vip"
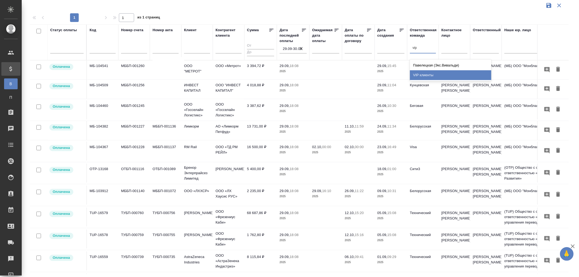
click at [428, 79] on div "VIP клиенты" at bounding box center [450, 75] width 81 height 10
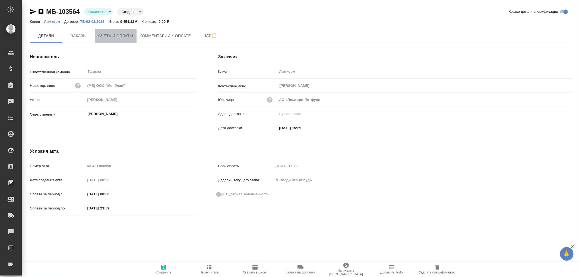
click at [110, 34] on span "Счета и оплаты" at bounding box center [115, 36] width 35 height 7
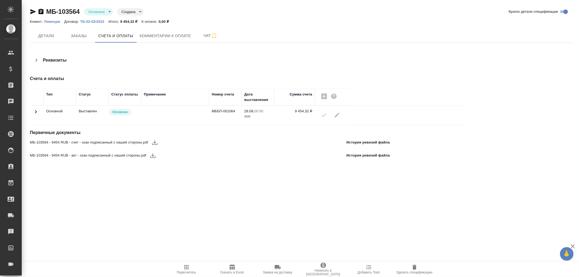
click at [37, 113] on icon at bounding box center [36, 112] width 7 height 7
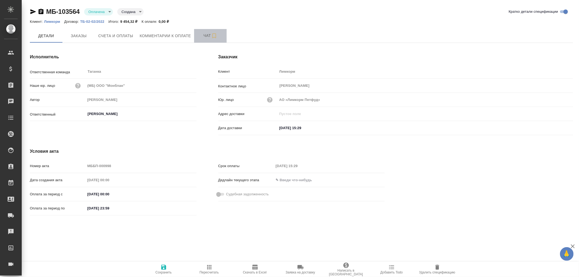
click at [207, 35] on span "Чат" at bounding box center [210, 35] width 26 height 7
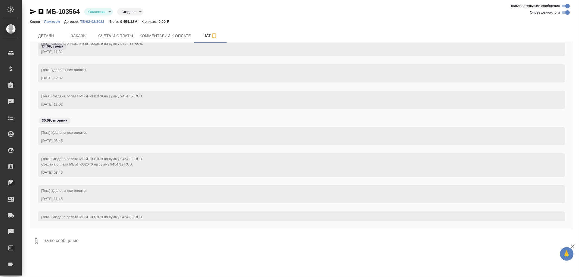
scroll to position [954, 0]
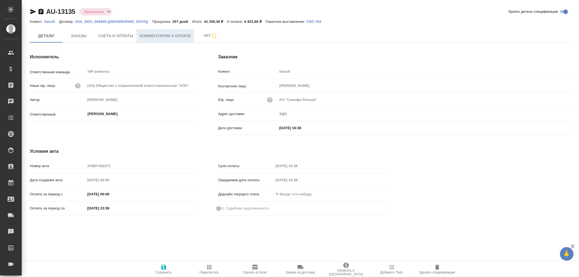
click at [166, 40] on button "Комментарии к оплате" at bounding box center [165, 36] width 58 height 14
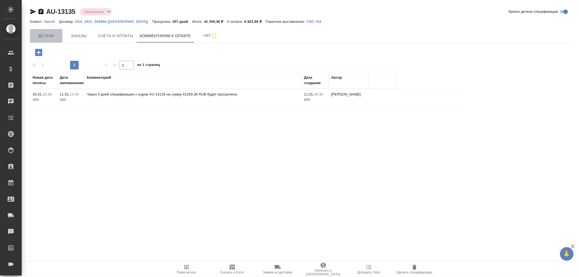
click at [50, 36] on span "Детали" at bounding box center [46, 36] width 26 height 7
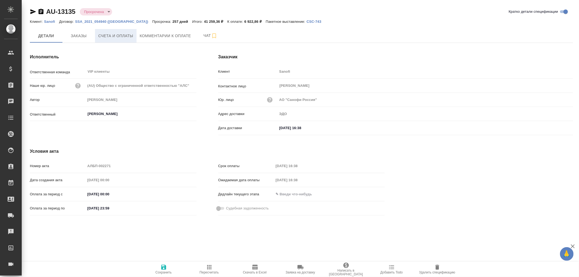
click at [100, 36] on span "Счета и оплаты" at bounding box center [115, 36] width 35 height 7
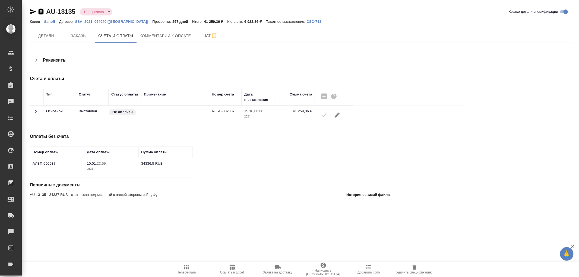
click at [41, 11] on icon "button" at bounding box center [41, 11] width 5 height 5
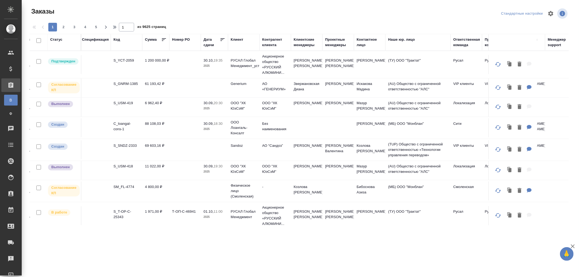
scroll to position [0, 100]
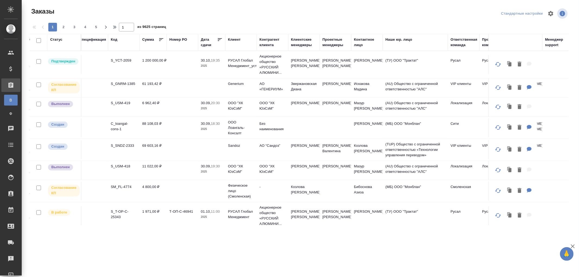
click at [458, 46] on div "Ответственная команда" at bounding box center [463, 42] width 27 height 11
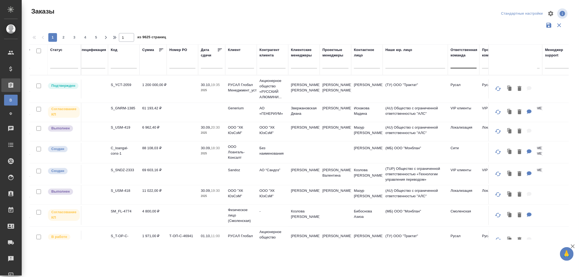
click at [454, 64] on div at bounding box center [463, 63] width 26 height 8
type input "VIP"
click at [463, 82] on div "VIP клиенты" at bounding box center [490, 80] width 81 height 10
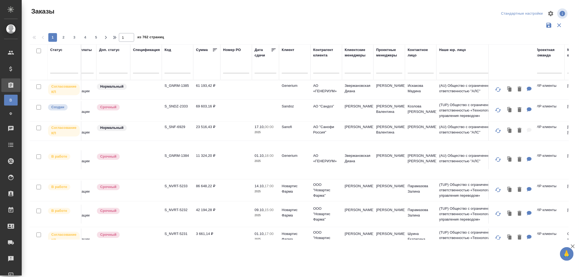
scroll to position [0, 0]
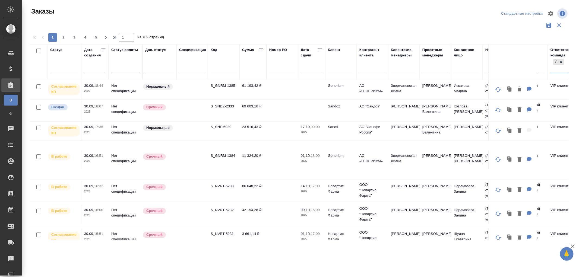
click at [122, 66] on div at bounding box center [125, 68] width 28 height 8
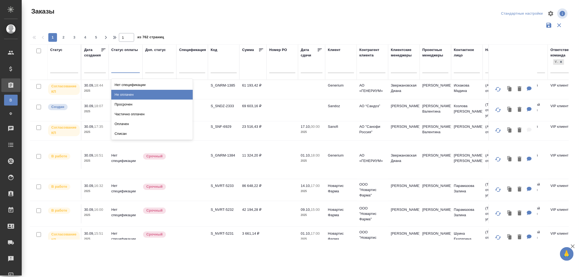
click at [125, 94] on div "Не оплачен" at bounding box center [151, 95] width 81 height 10
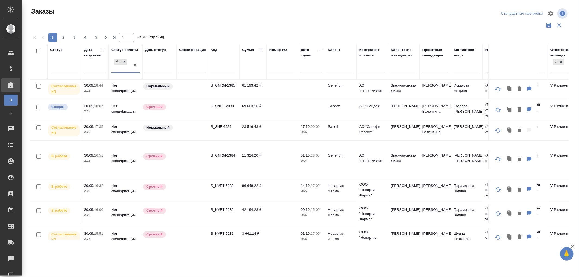
click at [120, 69] on div "Не оплачен" at bounding box center [120, 65] width 19 height 15
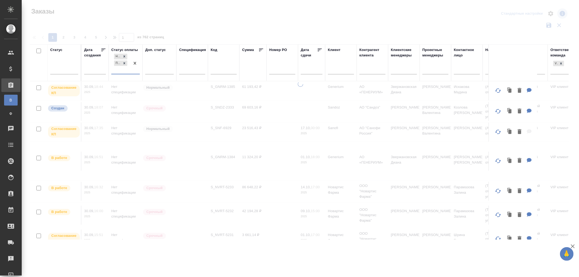
click at [122, 71] on div "Не оплачен Просрочен" at bounding box center [120, 63] width 19 height 21
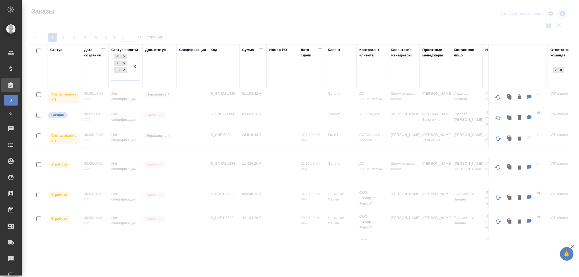
click at [126, 77] on div "Не оплачен Просрочен Частично оплачен" at bounding box center [120, 67] width 19 height 28
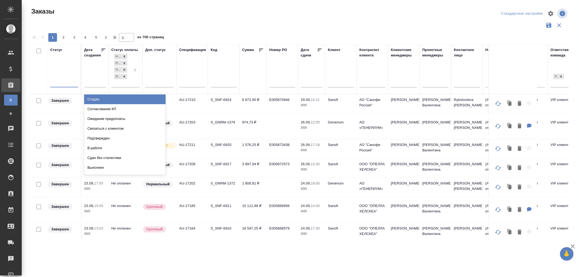
click at [61, 85] on div at bounding box center [64, 82] width 28 height 8
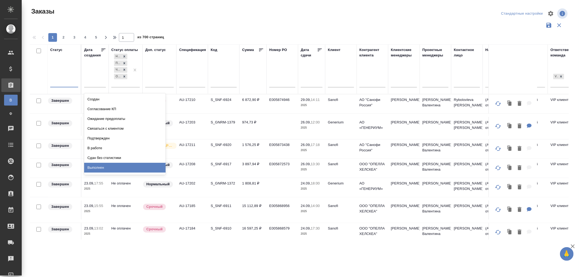
click at [97, 165] on div "Выполнен" at bounding box center [124, 168] width 81 height 10
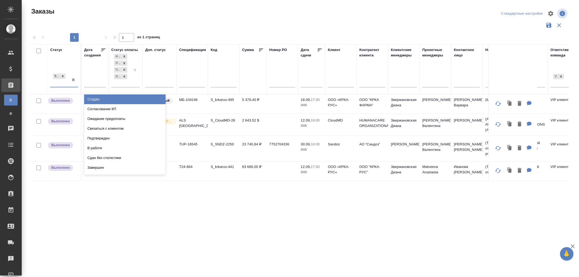
click at [59, 85] on div "Выполнен" at bounding box center [59, 79] width 18 height 15
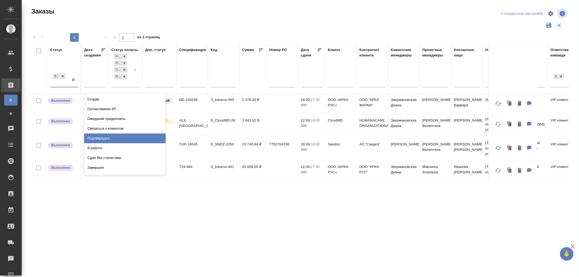
scroll to position [28, 0]
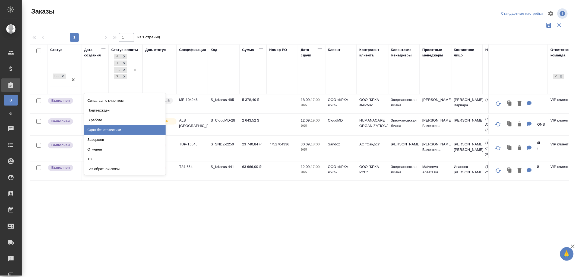
click at [107, 130] on div "Сдан без статистики" at bounding box center [124, 130] width 81 height 10
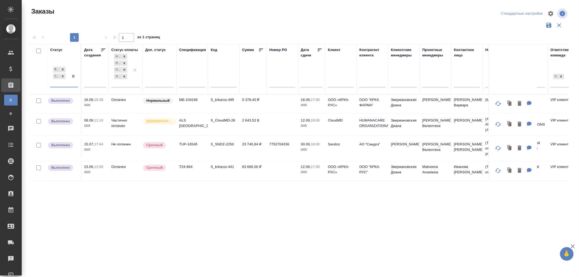
click at [63, 84] on div "Выполнен Сдан без статистики" at bounding box center [59, 76] width 18 height 21
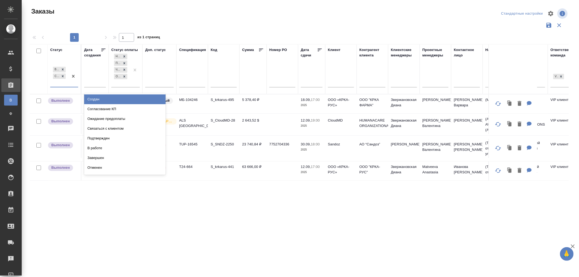
click at [98, 99] on div "Создан" at bounding box center [124, 99] width 81 height 10
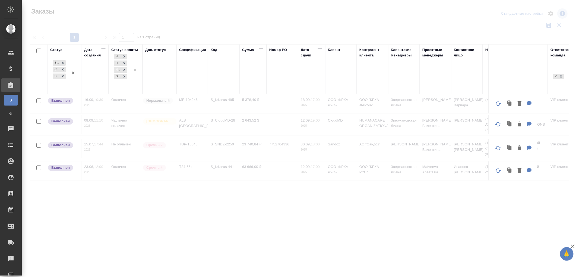
click at [61, 84] on div "Выполнен Сдан без статистики Создан" at bounding box center [59, 73] width 18 height 28
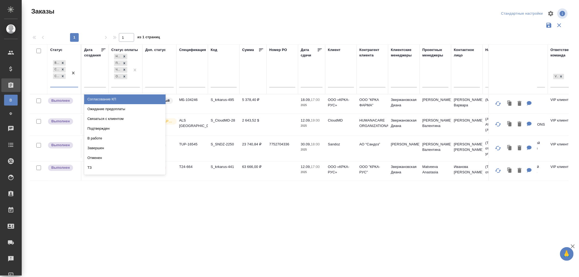
click at [100, 99] on div "Согласование КП" at bounding box center [124, 99] width 81 height 10
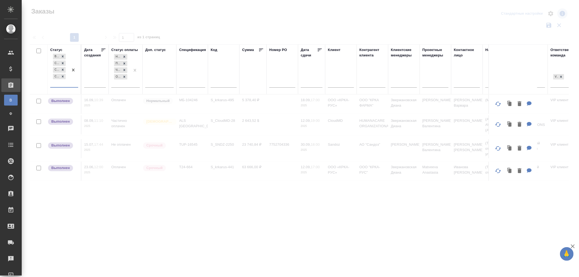
click at [56, 83] on div "Выполнен Сдан без статистики Создан Согласование КП" at bounding box center [59, 70] width 18 height 34
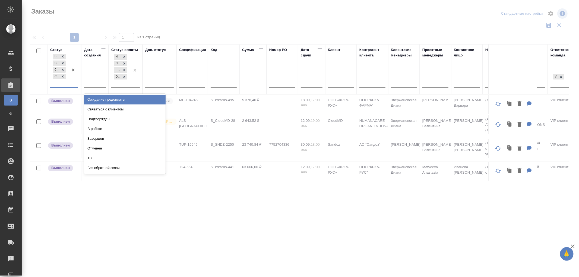
click at [97, 99] on div "Ожидание предоплаты" at bounding box center [124, 100] width 81 height 10
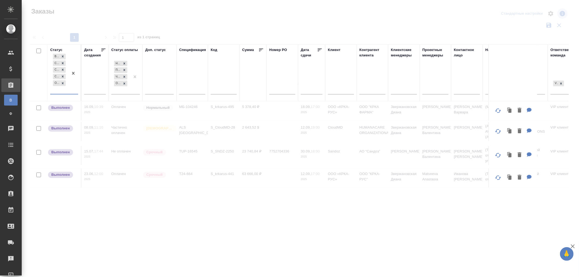
click at [56, 91] on div "Выполнен Сдан без статистики Создан Согласование КП Ожидание предоплаты" at bounding box center [59, 73] width 18 height 41
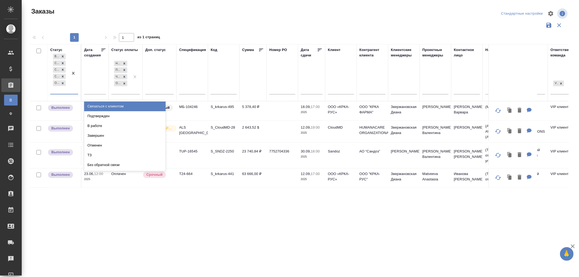
click at [110, 106] on div "Связаться с клиентом" at bounding box center [124, 106] width 81 height 10
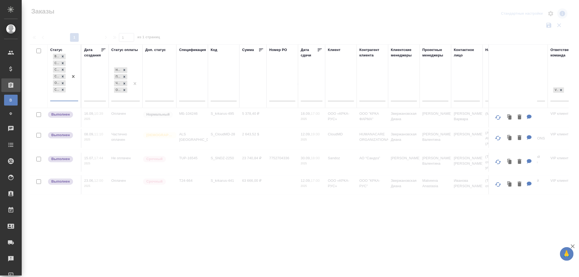
click at [61, 97] on div "Выполнен Сдан без статистики Создан Согласование КП Ожидание предоплаты Связать…" at bounding box center [59, 77] width 18 height 48
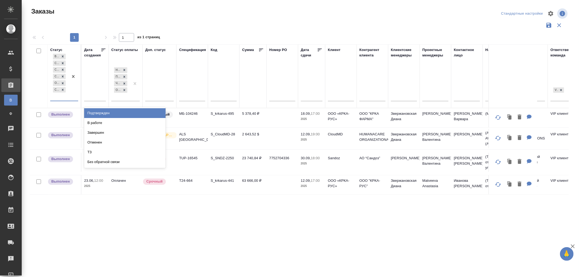
click at [105, 112] on div "Подтвержден" at bounding box center [124, 113] width 81 height 10
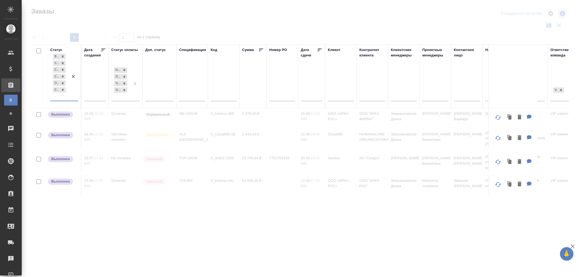
click at [57, 98] on div "Выполнен Сдан без статистики Создан Согласование КП Ожидание предоплаты Связать…" at bounding box center [59, 77] width 18 height 48
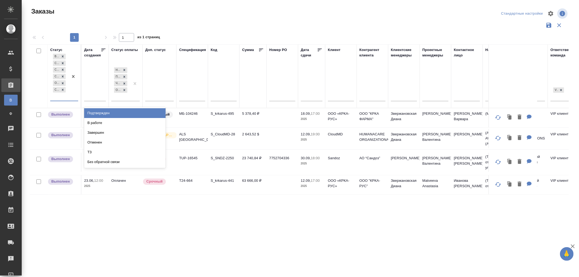
click at [98, 112] on div "Подтвержден" at bounding box center [124, 113] width 81 height 10
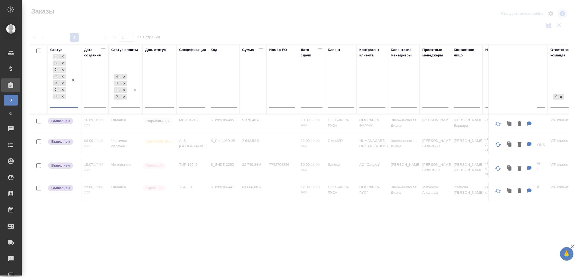
click at [65, 105] on div "Выполнен Сдан без статистики Создан Согласование КП Ожидание предоплаты Связать…" at bounding box center [59, 80] width 18 height 55
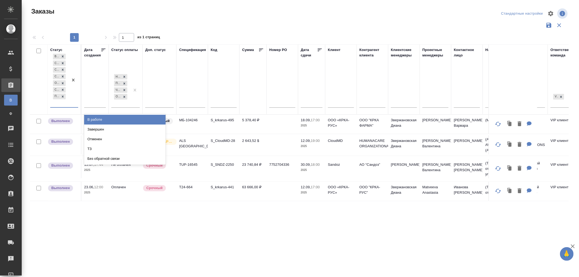
click at [91, 119] on div "В работе" at bounding box center [124, 120] width 81 height 10
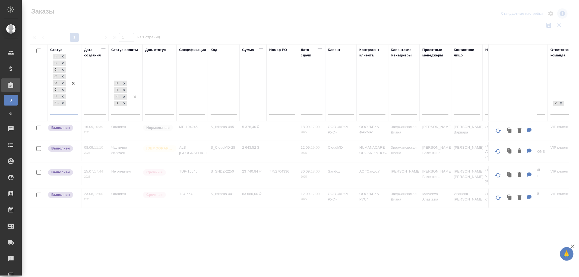
click at [55, 111] on div "Выполнен Сдан без статистики Создан Согласование КП Ожидание предоплаты Связать…" at bounding box center [59, 83] width 18 height 61
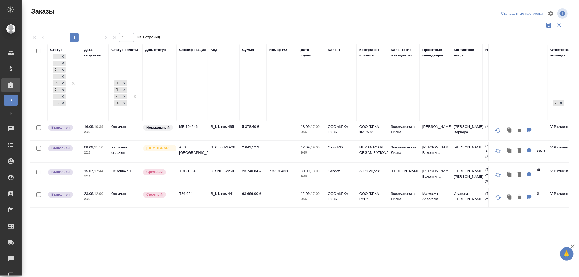
click at [215, 218] on div "Статус Выполнен Сдан без статистики Создан Согласование КП Ожидание предоплаты …" at bounding box center [299, 141] width 538 height 195
